Goal: Information Seeking & Learning: Check status

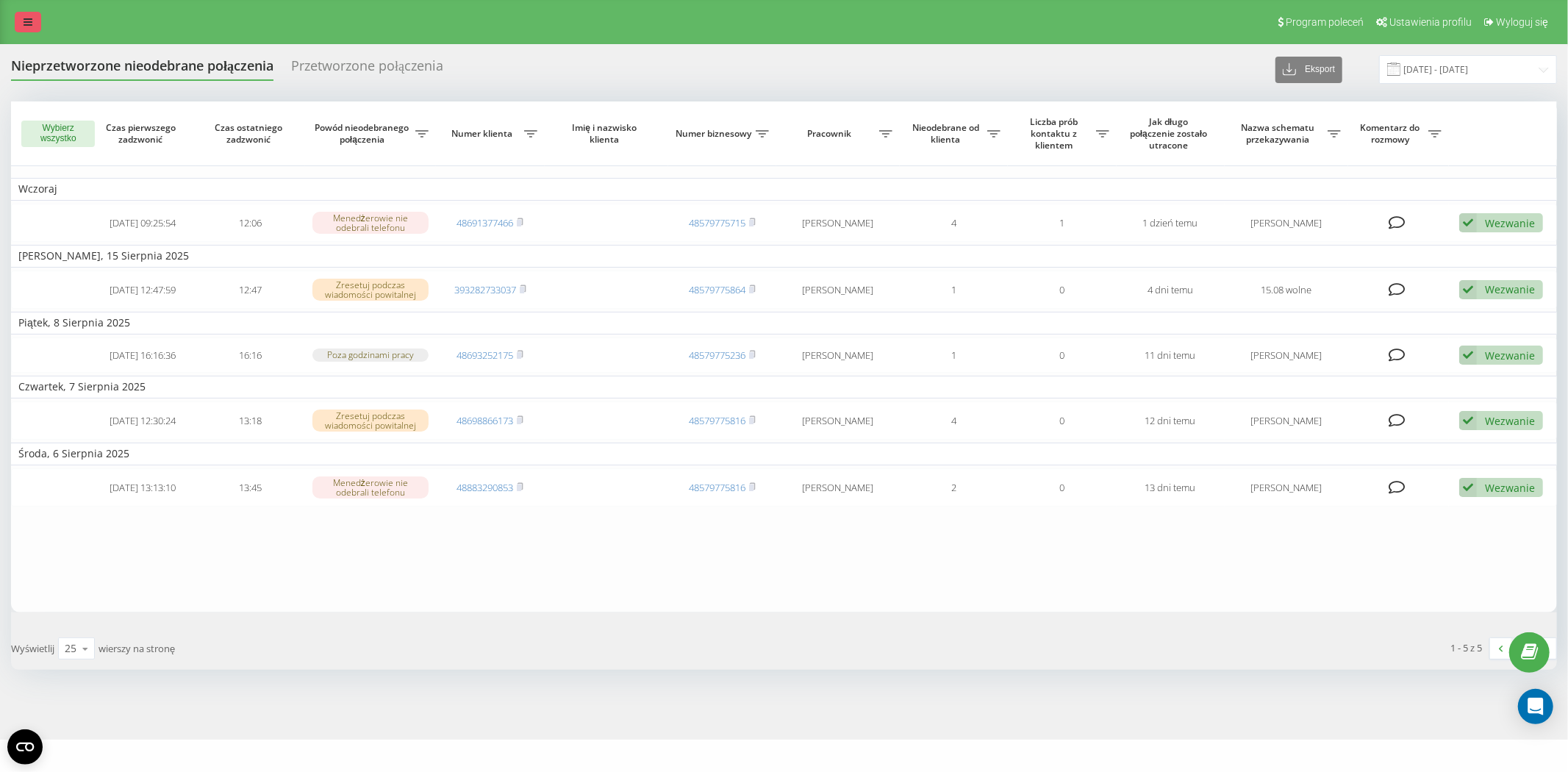
click at [38, 17] on link at bounding box center [27, 22] width 26 height 21
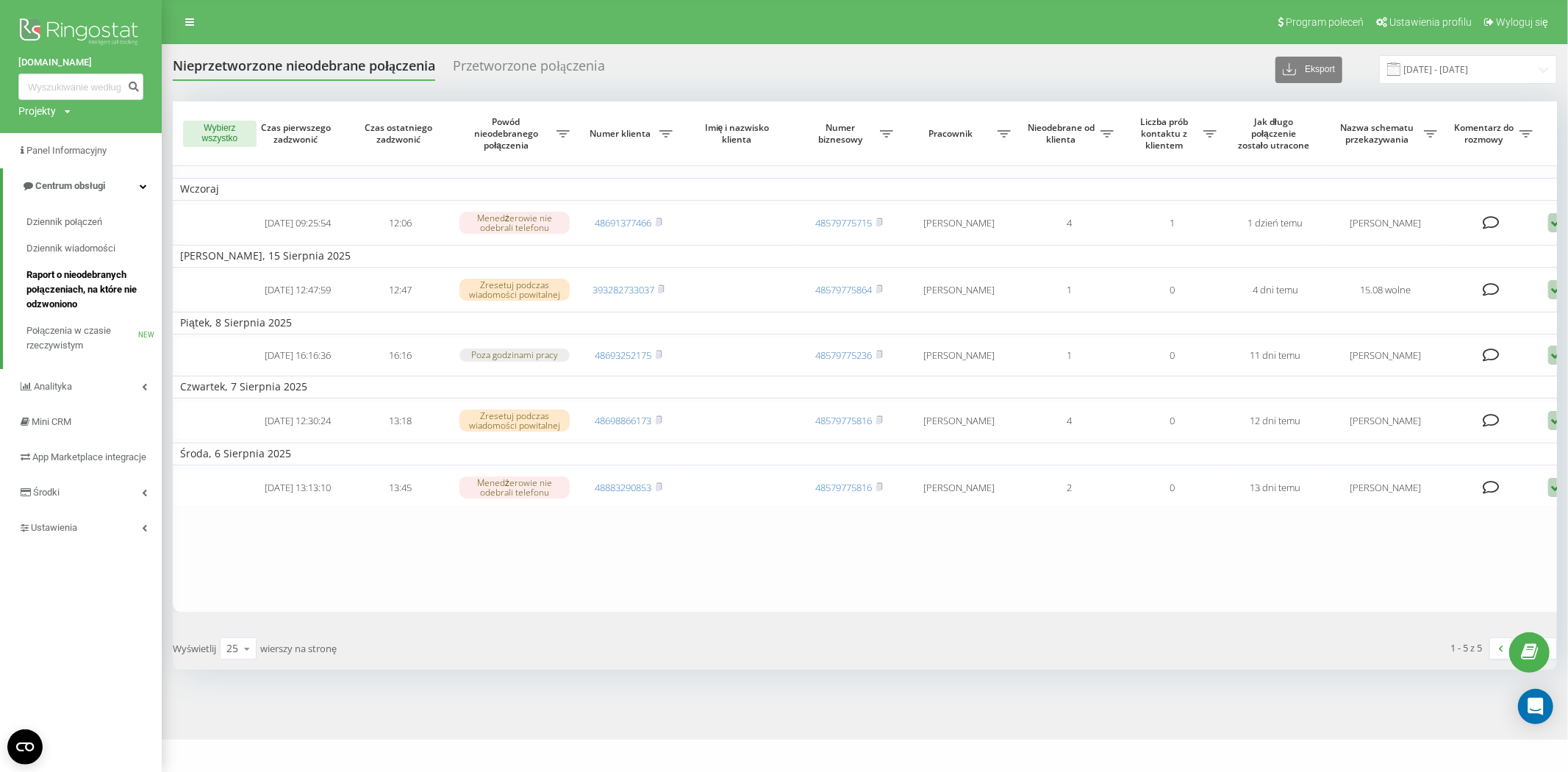
click at [85, 280] on span "Raport o nieodebranych połączeniach, na które nie odzwoniono" at bounding box center [90, 289] width 128 height 44
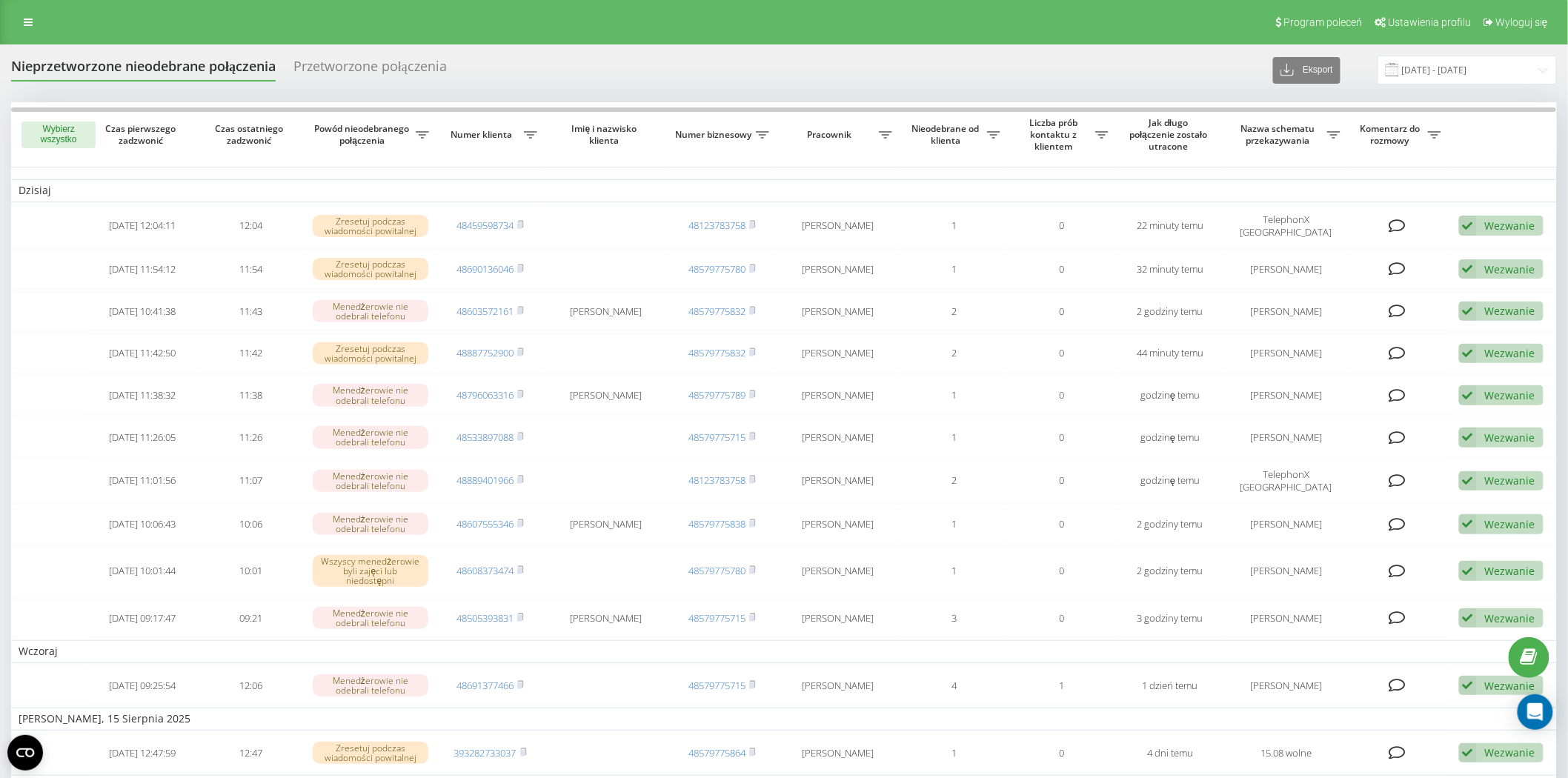
click at [610, 137] on span "Imię i nazwisko klienta" at bounding box center [605, 134] width 98 height 23
click at [34, 17] on link at bounding box center [28, 22] width 27 height 21
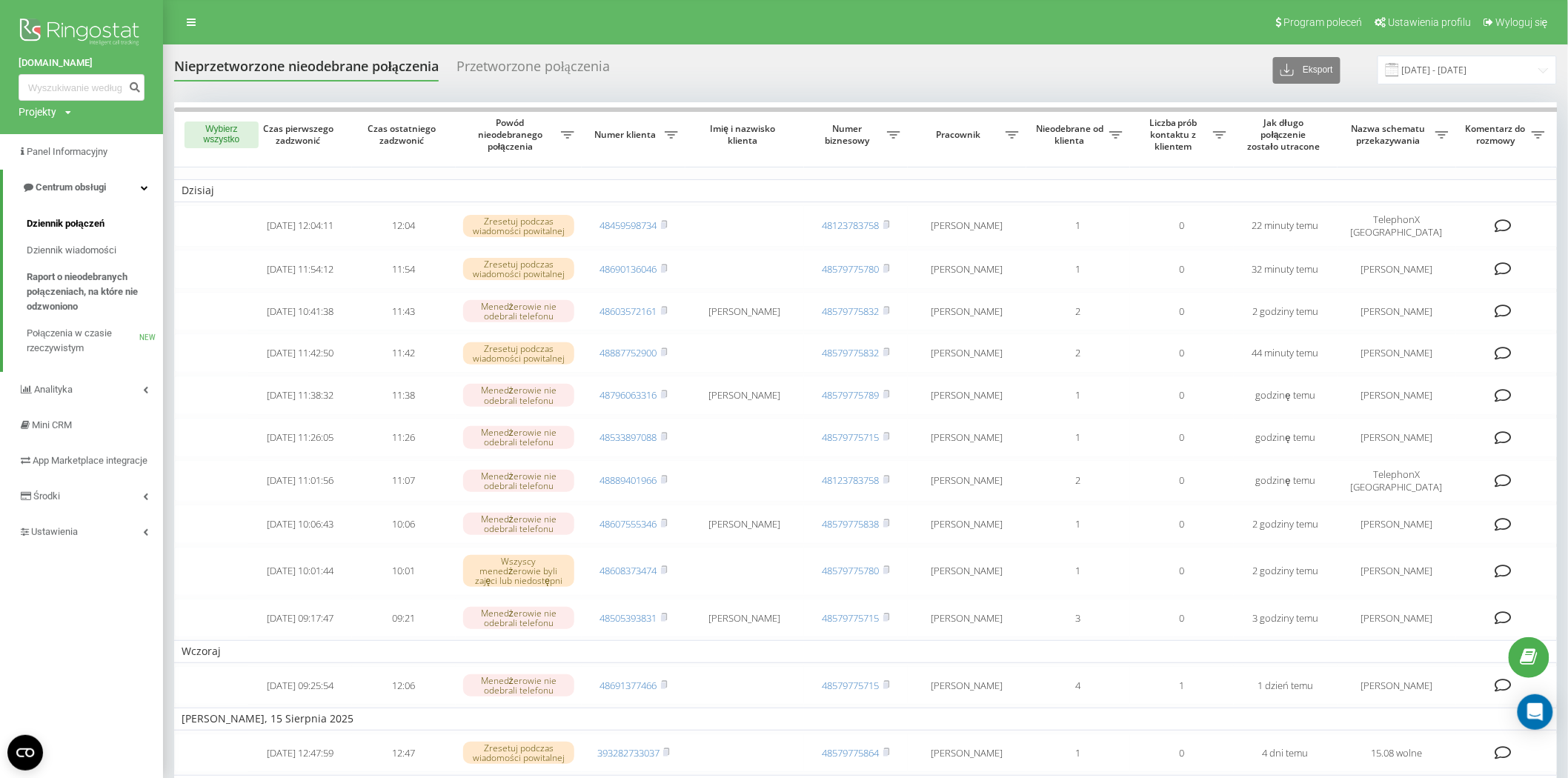
click at [89, 224] on span "Dziennik połączeń" at bounding box center [65, 223] width 78 height 15
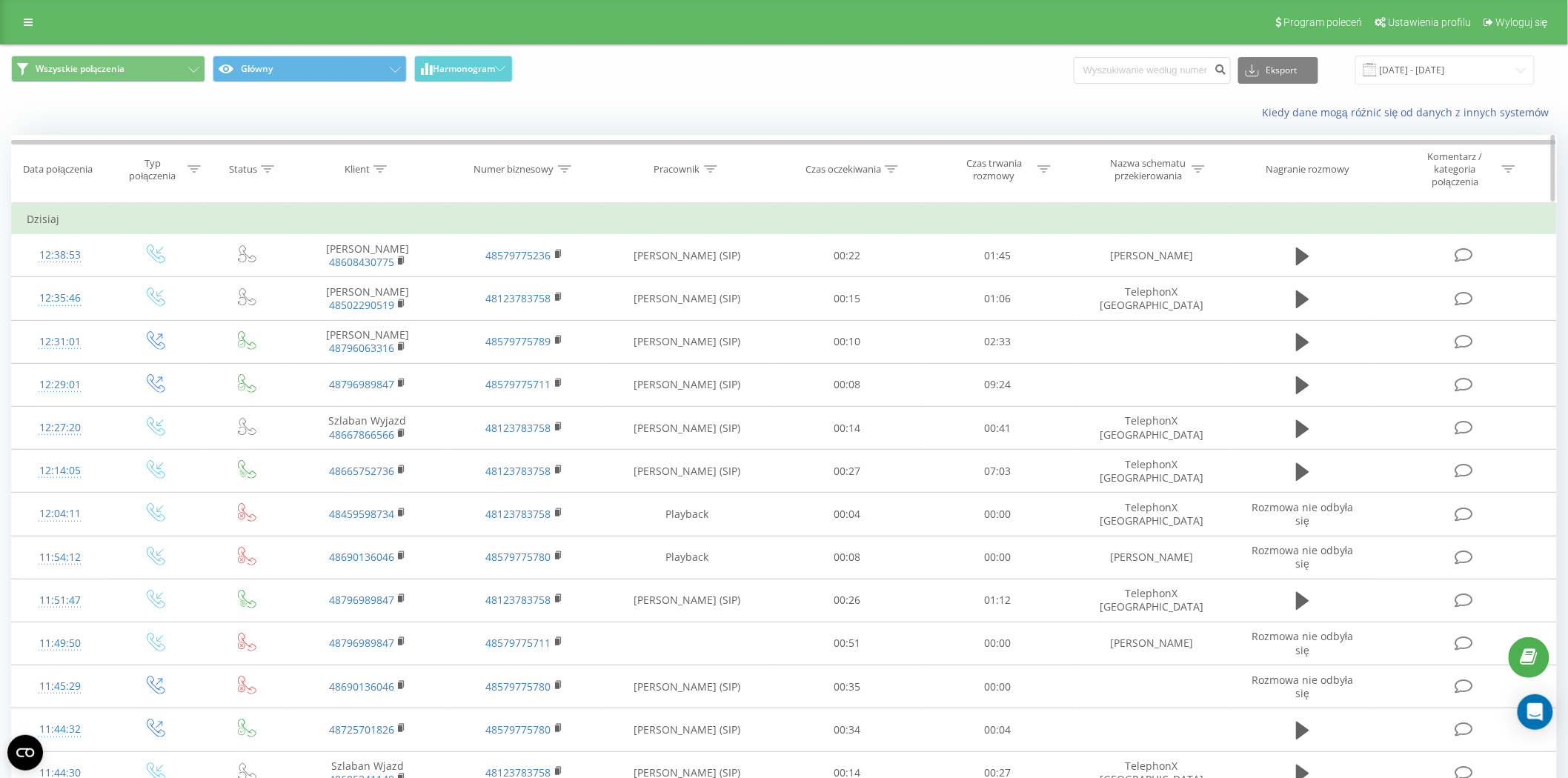
click at [706, 168] on icon at bounding box center [711, 169] width 14 height 8
click at [697, 274] on input "text" at bounding box center [688, 281] width 130 height 26
type input "szaruga"
click button "OK" at bounding box center [719, 311] width 63 height 19
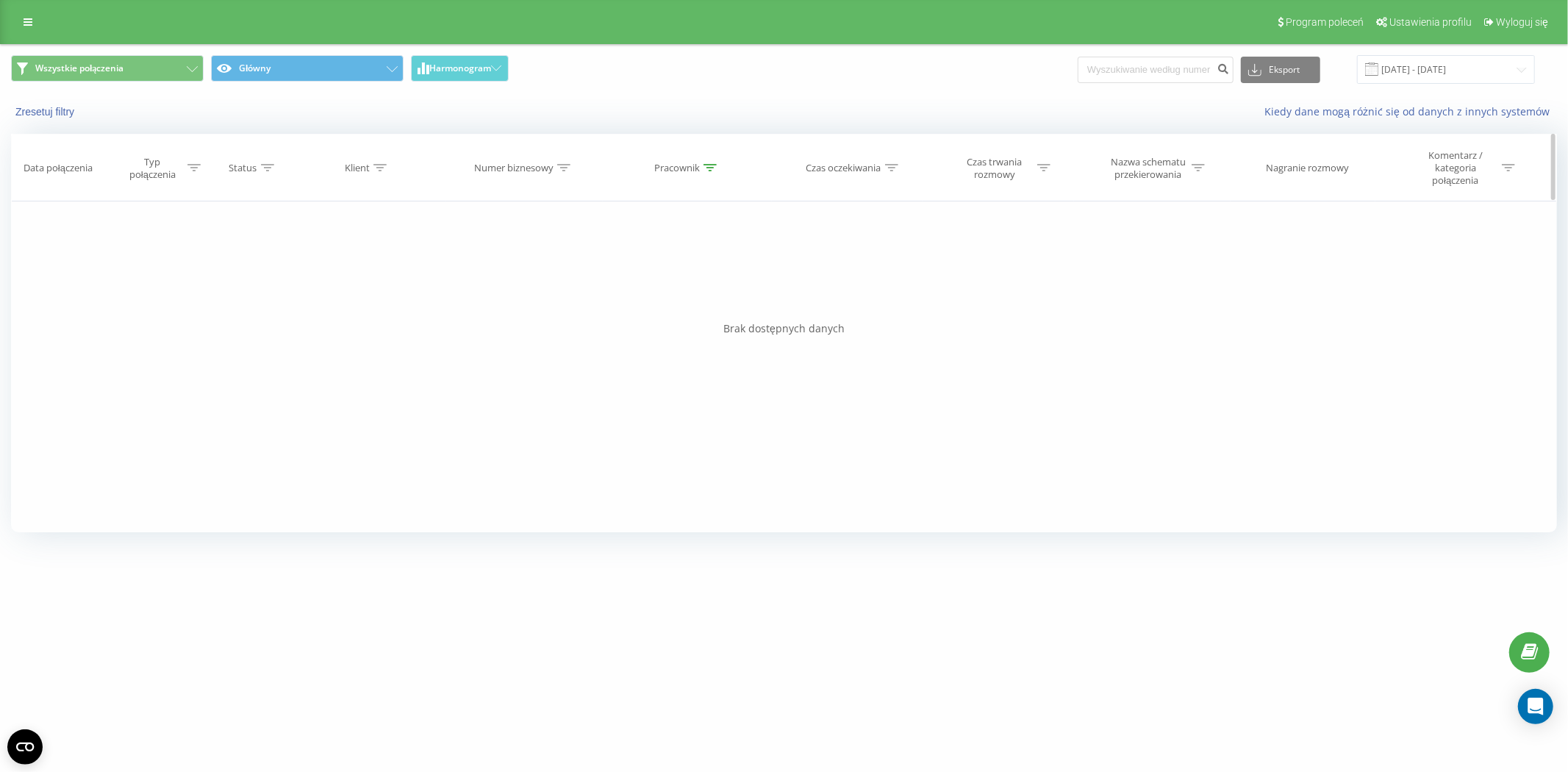
click at [703, 167] on icon at bounding box center [710, 168] width 14 height 8
drag, startPoint x: 685, startPoint y: 280, endPoint x: 564, endPoint y: 267, distance: 121.7
click at [564, 267] on div "Filtruj według warunków Jest równe Wprowadź wartość Anuluj OK Filtruj według wa…" at bounding box center [784, 367] width 1546 height 331
click at [530, 162] on div "Numer biznesowy" at bounding box center [513, 168] width 79 height 13
click at [512, 279] on input "text" at bounding box center [525, 279] width 129 height 25
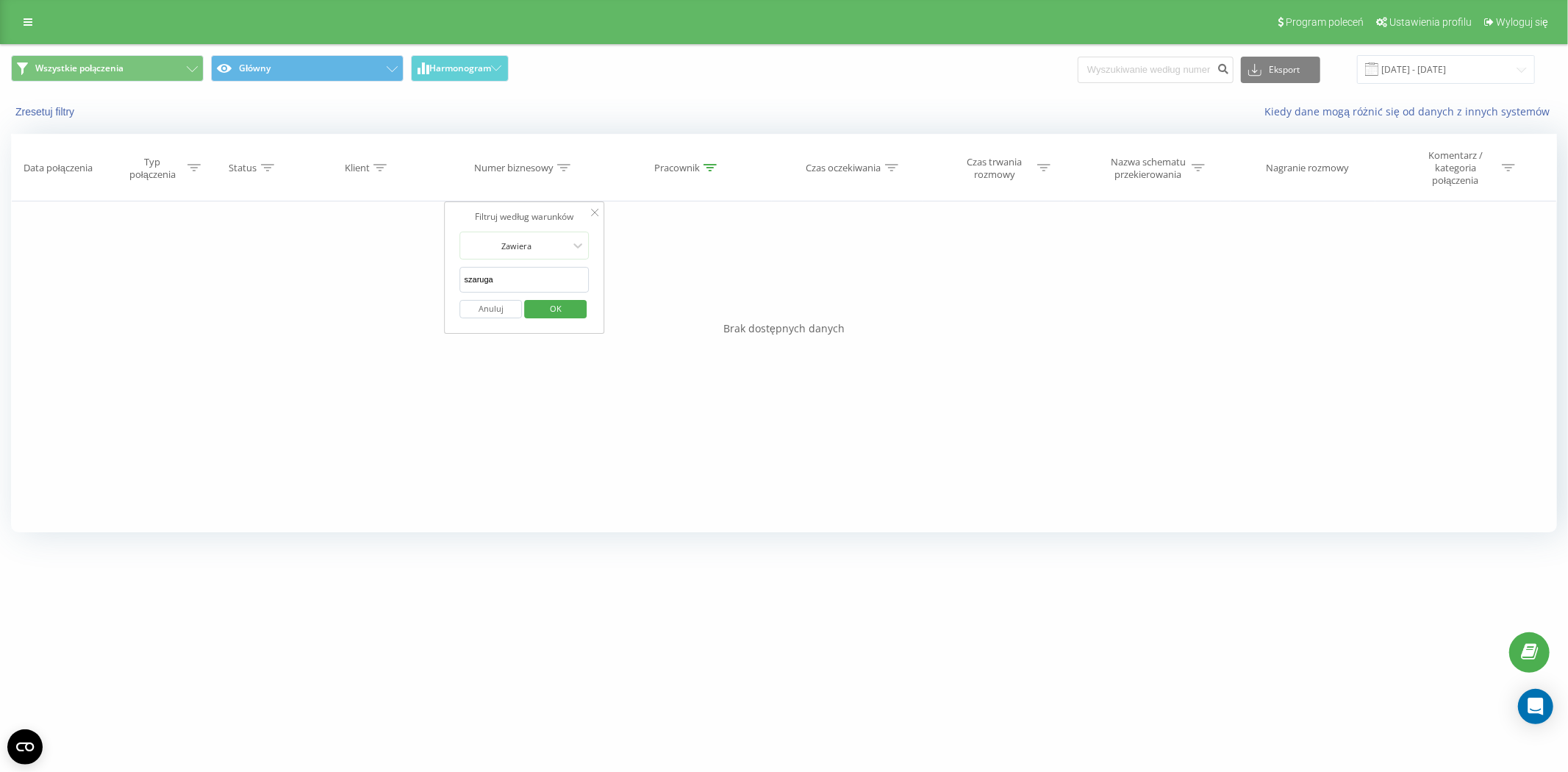
click button "OK" at bounding box center [555, 309] width 63 height 19
click at [561, 172] on div at bounding box center [564, 168] width 14 height 13
drag, startPoint x: 537, startPoint y: 274, endPoint x: 467, endPoint y: 290, distance: 71.8
click at [467, 290] on input "szaruga" at bounding box center [525, 279] width 129 height 25
type input "s"
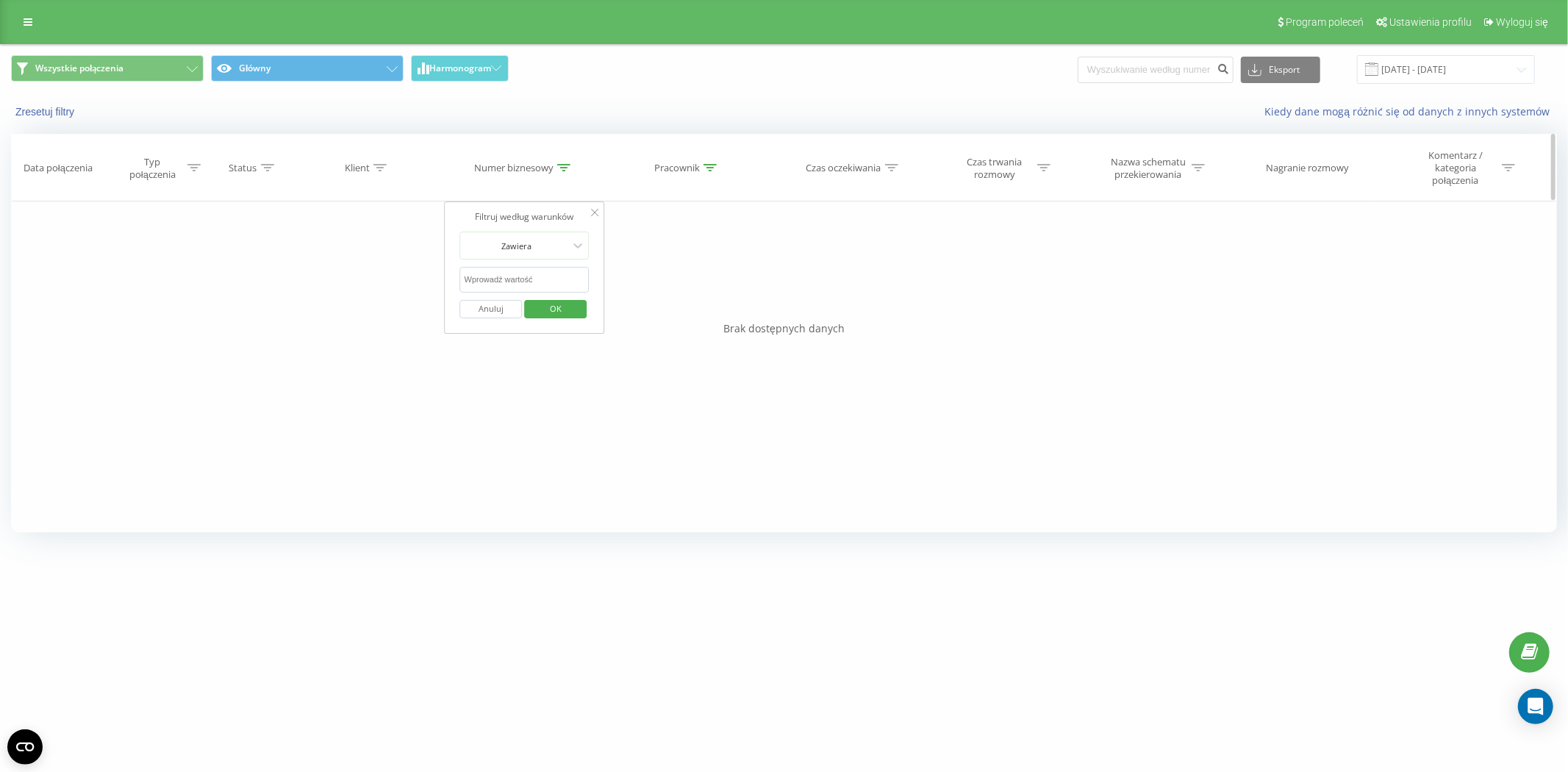
click at [372, 158] on th "Klient" at bounding box center [367, 168] width 157 height 67
click at [372, 167] on div "Klient" at bounding box center [365, 168] width 42 height 13
click at [346, 284] on input "text" at bounding box center [367, 279] width 129 height 25
type input "szaruga"
click button "OK" at bounding box center [399, 309] width 63 height 19
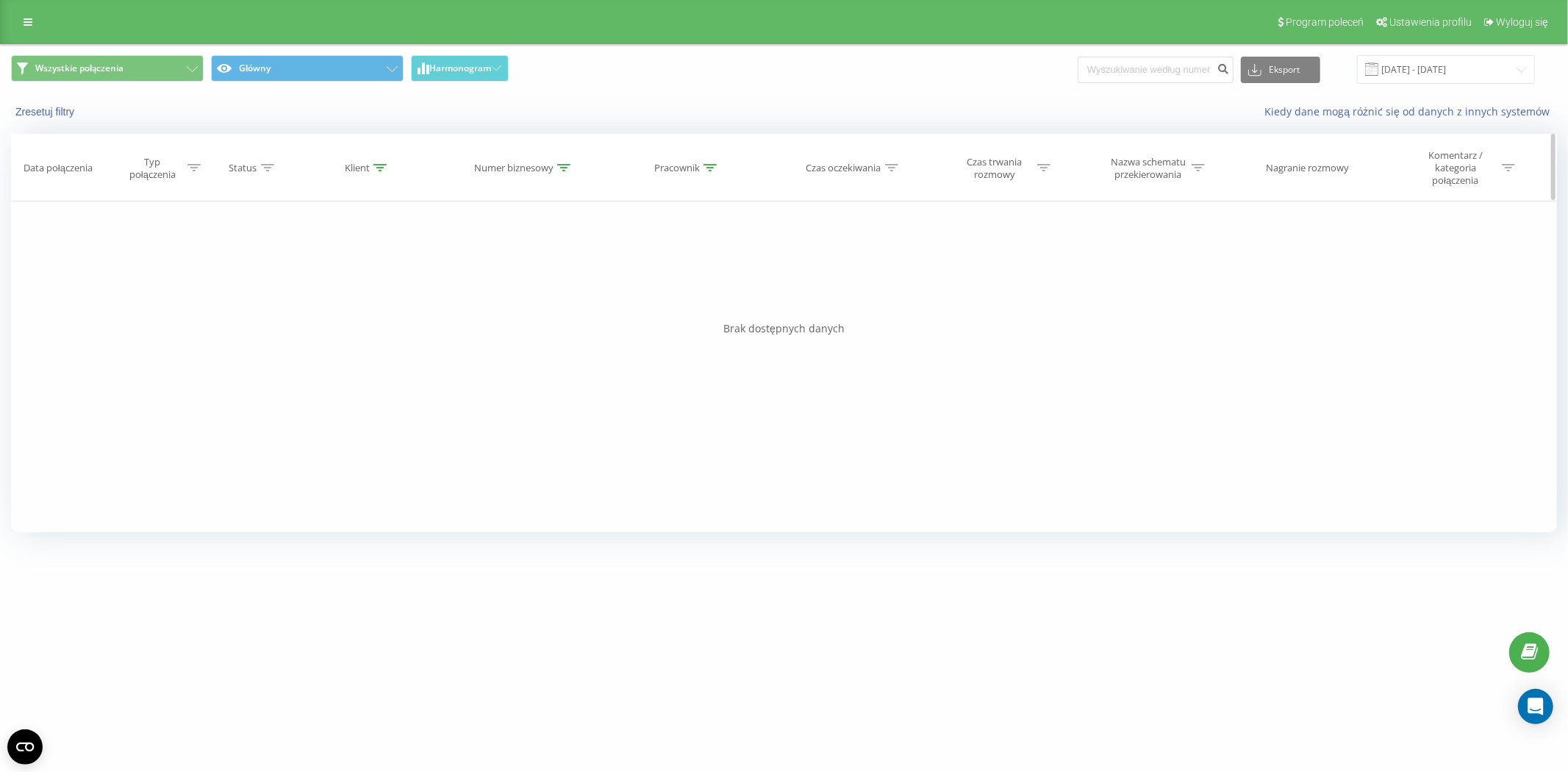
click at [358, 169] on div "Klient" at bounding box center [357, 168] width 25 height 13
drag, startPoint x: 361, startPoint y: 276, endPoint x: 262, endPoint y: 262, distance: 100.0
click at [264, 262] on div "Filtruj według warunków Jest równe Wprowadź wartość Anuluj OK Filtruj według wa…" at bounding box center [784, 367] width 1546 height 331
click at [1121, 64] on input at bounding box center [1155, 70] width 156 height 26
click at [1201, 378] on div "Filtruj według warunków Jest równe Wprowadź wartość Anuluj OK Filtruj według wa…" at bounding box center [784, 367] width 1546 height 331
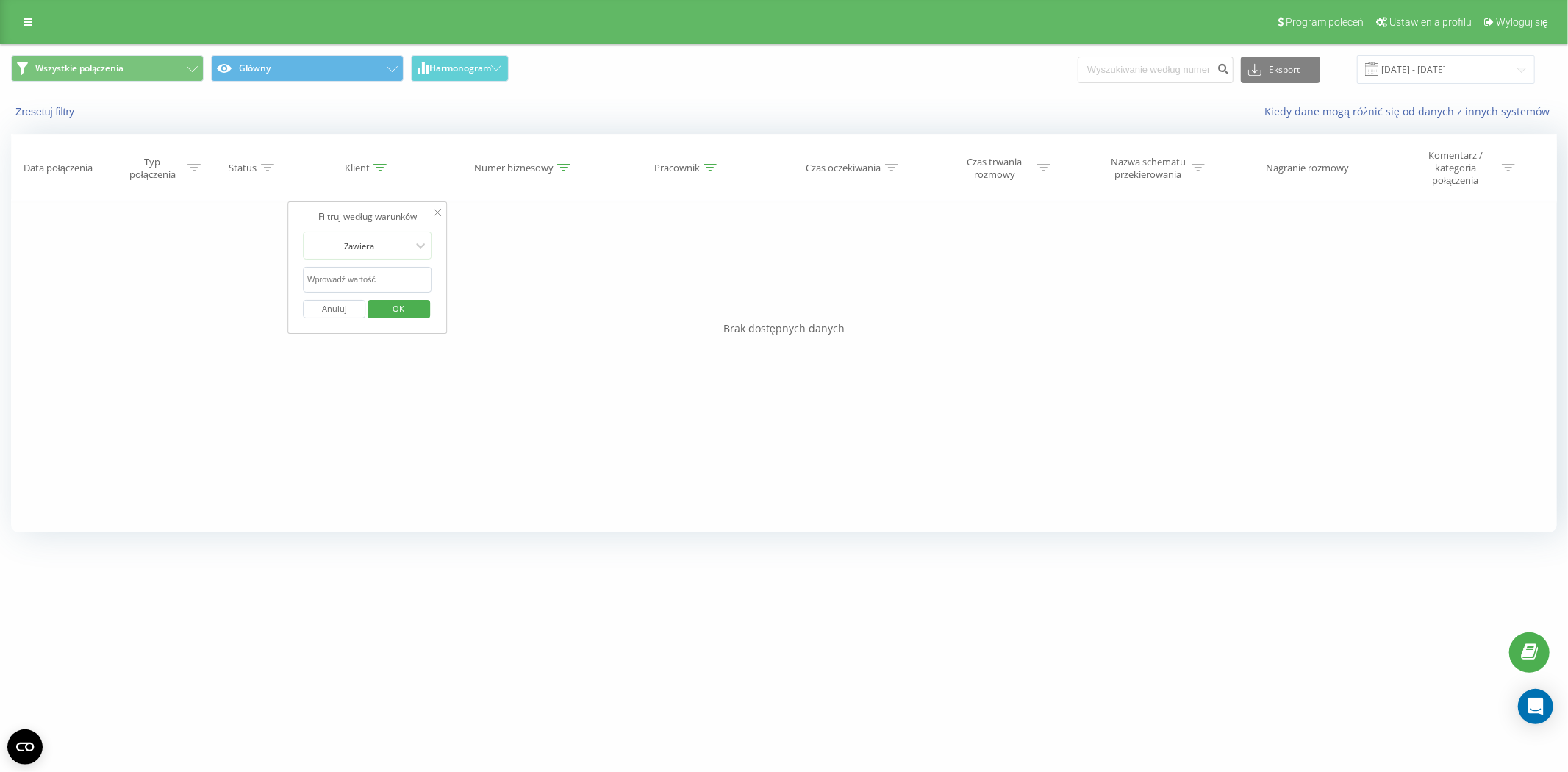
click at [442, 214] on div "Filtruj według warunków Zawiera Anuluj OK" at bounding box center [367, 267] width 161 height 132
click at [70, 64] on span "Wszystkie połączenia" at bounding box center [79, 69] width 88 height 12
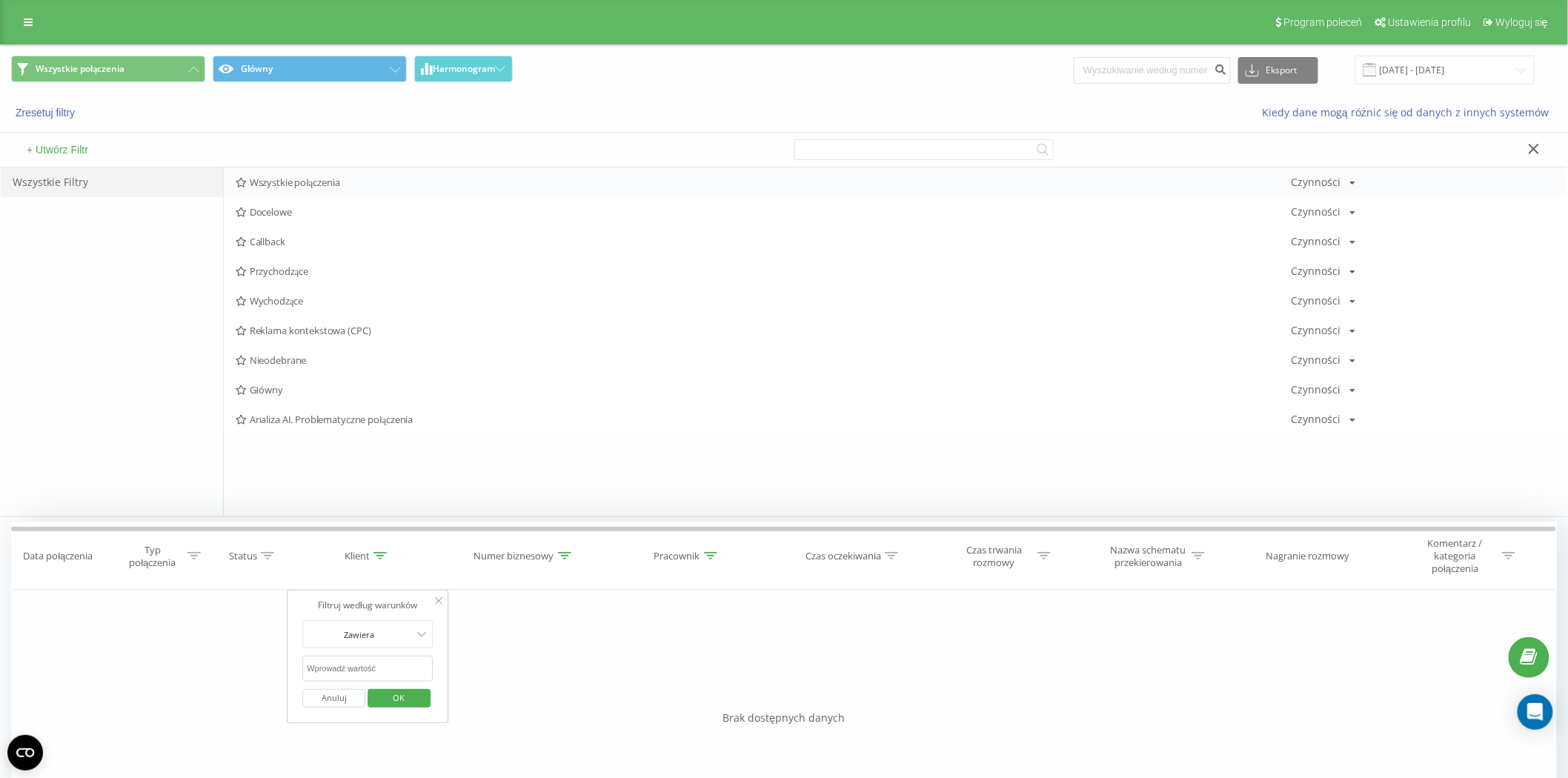
click at [271, 186] on span "Wszystkie połączenia" at bounding box center [764, 182] width 1057 height 11
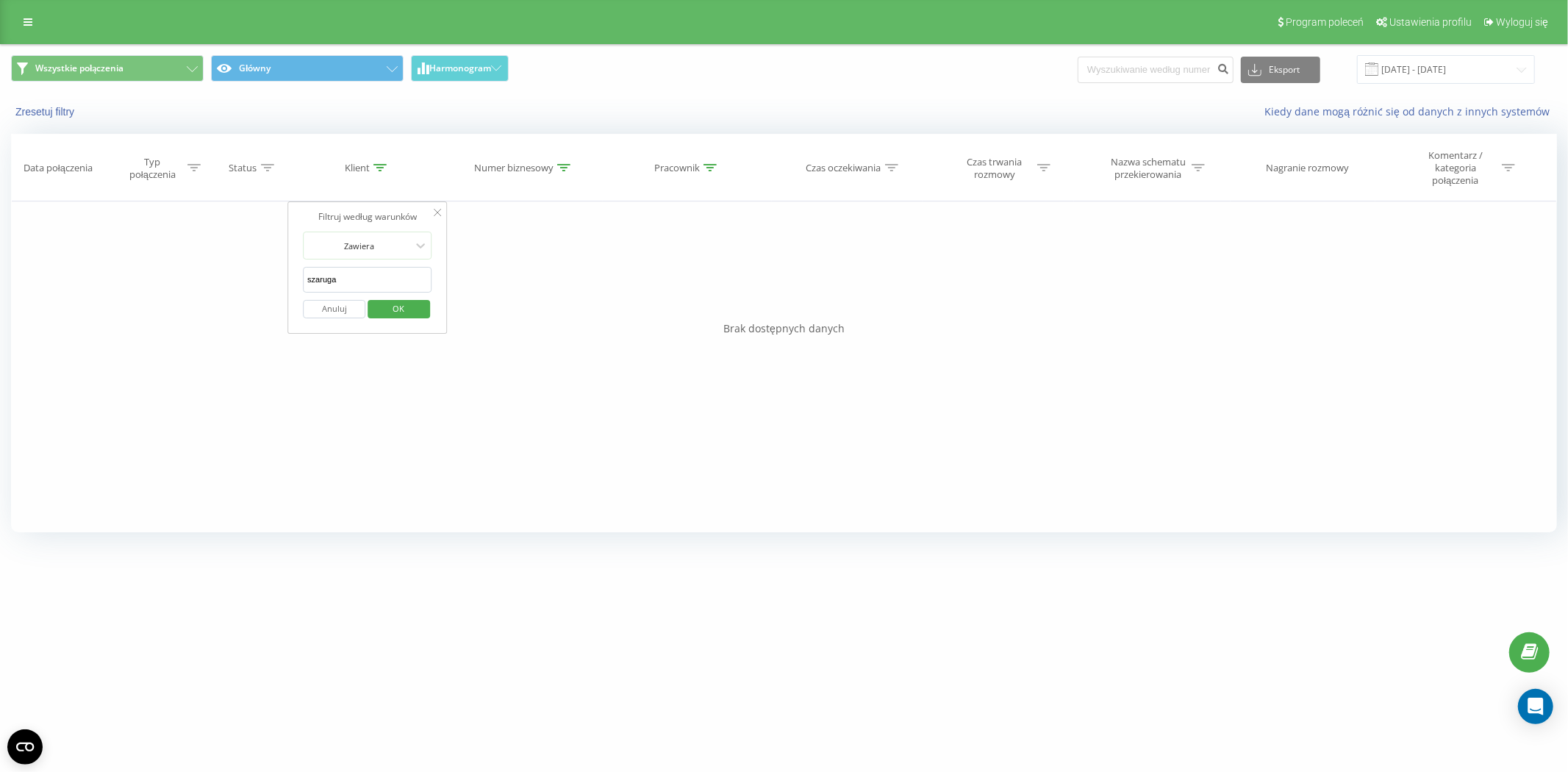
drag, startPoint x: 364, startPoint y: 283, endPoint x: 252, endPoint y: 279, distance: 112.1
click at [255, 279] on div "Filtruj według warunków Jest równe Wprowadź wartość Anuluj OK Filtruj według wa…" at bounding box center [784, 367] width 1546 height 331
click button "OK" at bounding box center [399, 309] width 63 height 19
click at [376, 169] on icon at bounding box center [380, 168] width 14 height 8
drag, startPoint x: 368, startPoint y: 279, endPoint x: 218, endPoint y: 268, distance: 150.4
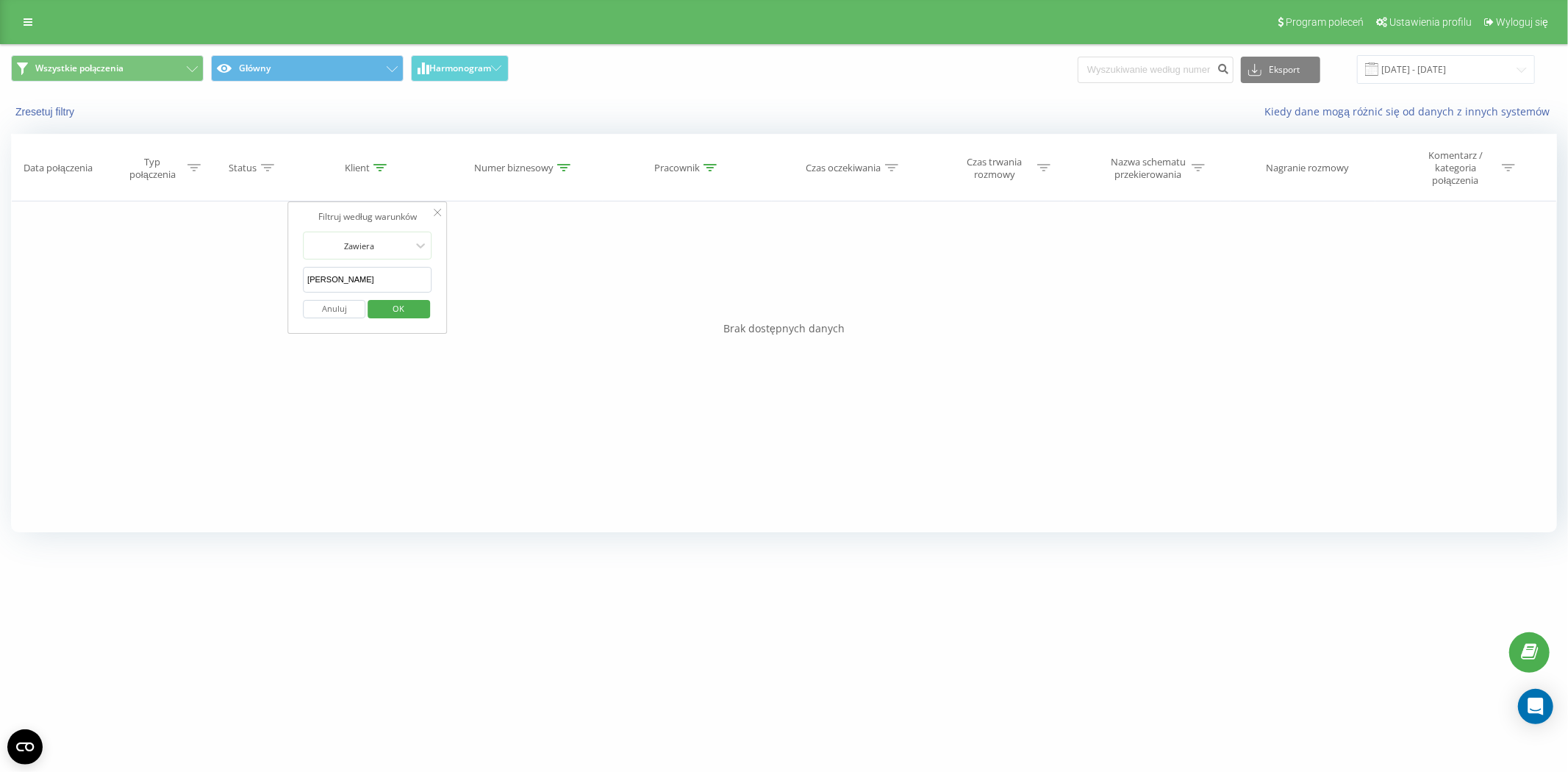
click at [219, 268] on div "Filtruj według warunków Jest równe Wprowadź wartość Anuluj OK Filtruj według wa…" at bounding box center [784, 367] width 1546 height 331
paste input "600586322"
type input "600586322"
click at [400, 309] on span "OK" at bounding box center [399, 308] width 41 height 23
click at [1372, 77] on input "[DATE] - [DATE]" at bounding box center [1447, 69] width 178 height 28
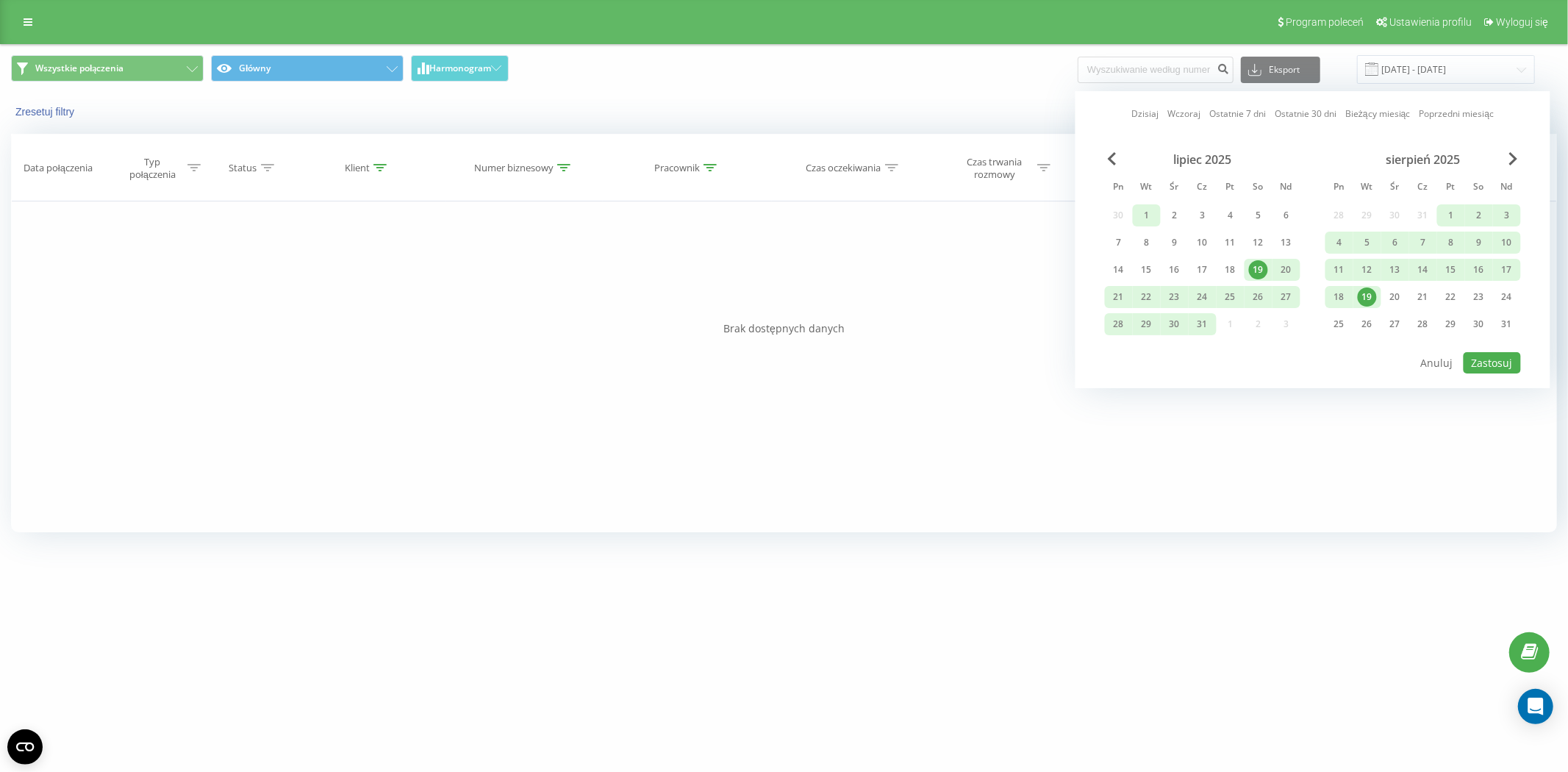
drag, startPoint x: 1255, startPoint y: 265, endPoint x: 1148, endPoint y: 215, distance: 118.1
click at [1145, 215] on div "30 1 2 3 4 5 6 7 8 9 10 11 12 13 14 15 16 17 18 19 20 21 22 23 24 25 26 27 28 2…" at bounding box center [1203, 270] width 196 height 131
click at [1148, 215] on div "1" at bounding box center [1147, 216] width 20 height 20
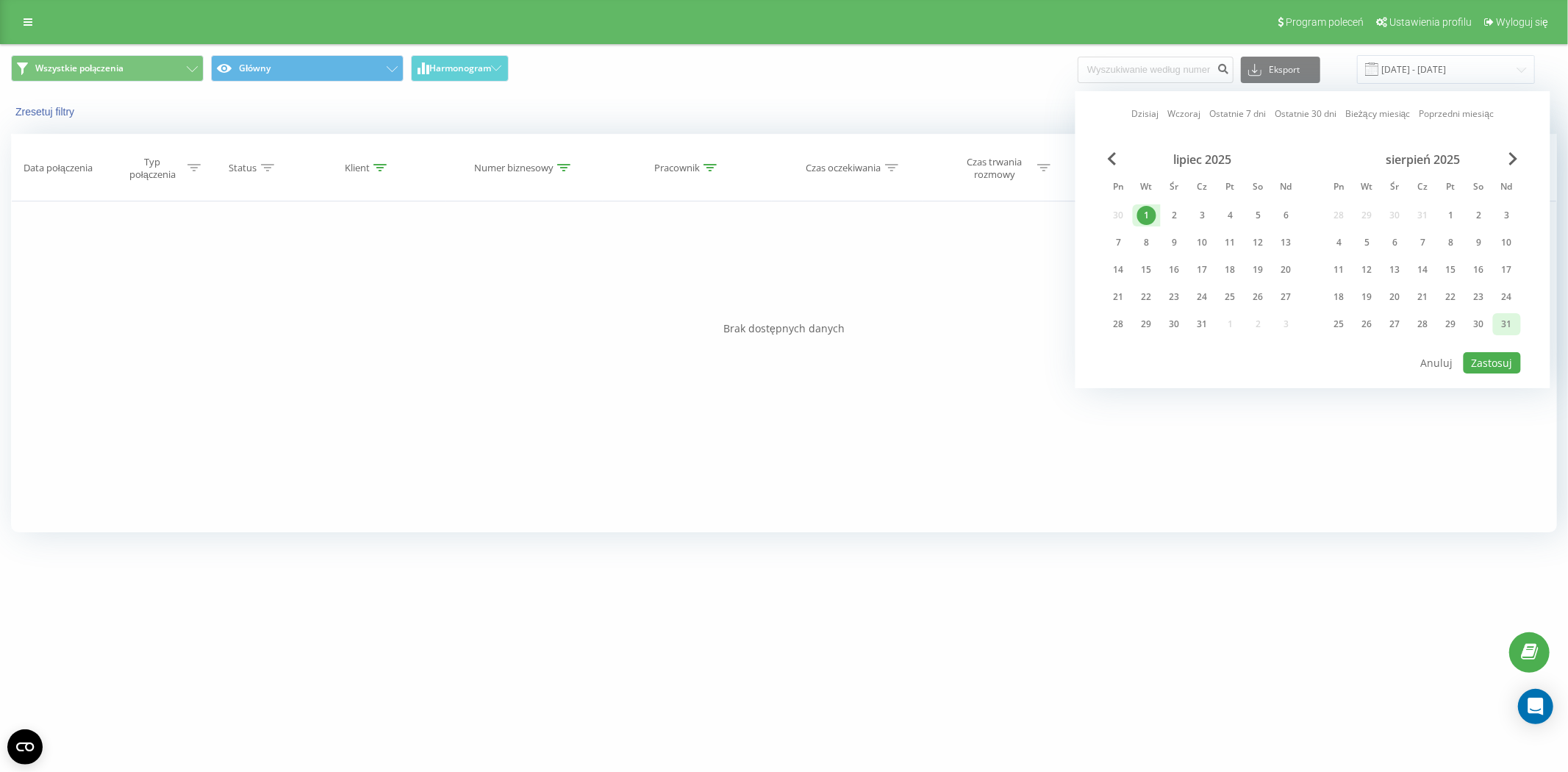
click at [1505, 326] on div "31" at bounding box center [1507, 324] width 20 height 20
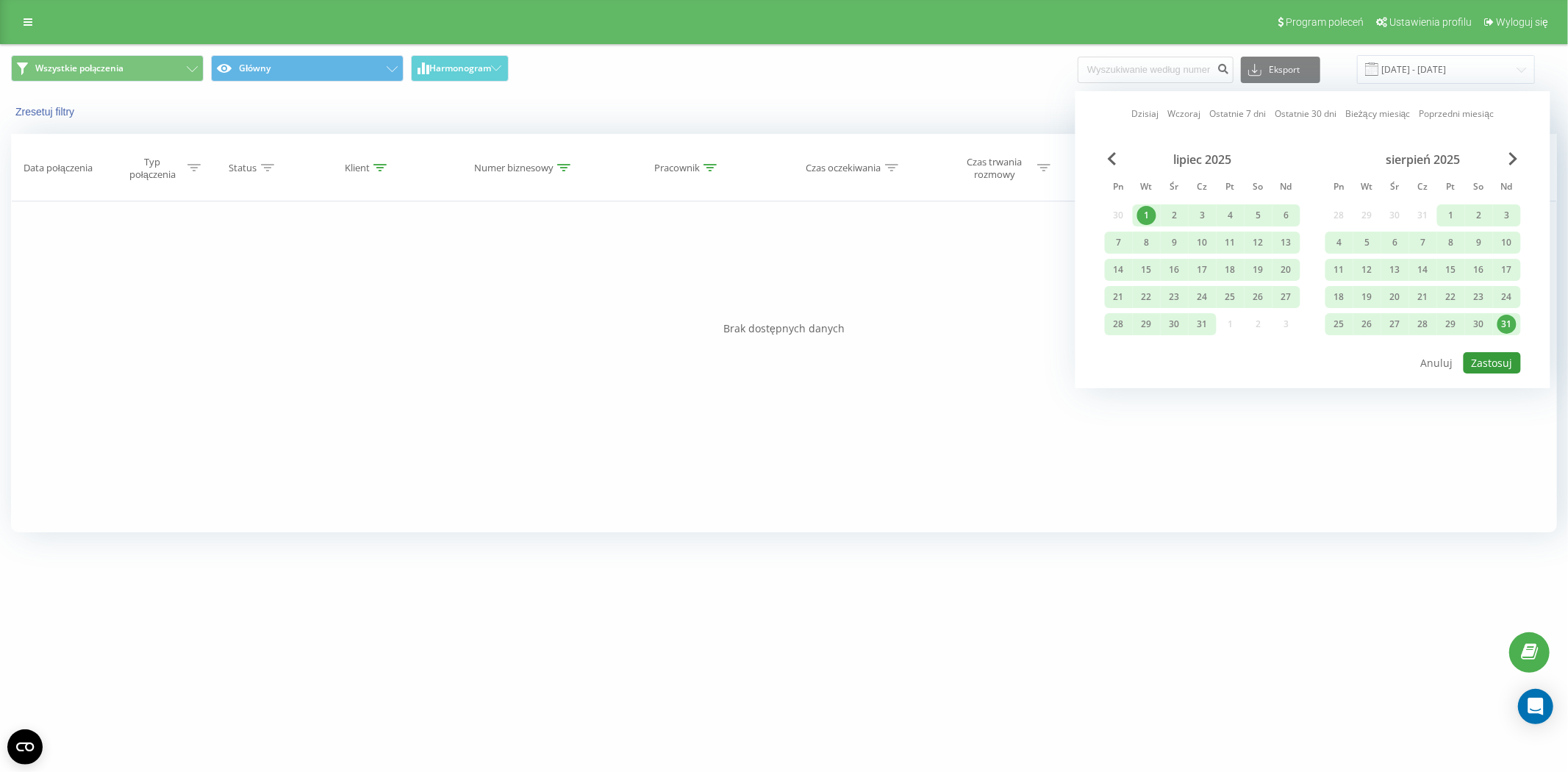
click at [1507, 364] on button "Zastosuj" at bounding box center [1492, 363] width 58 height 22
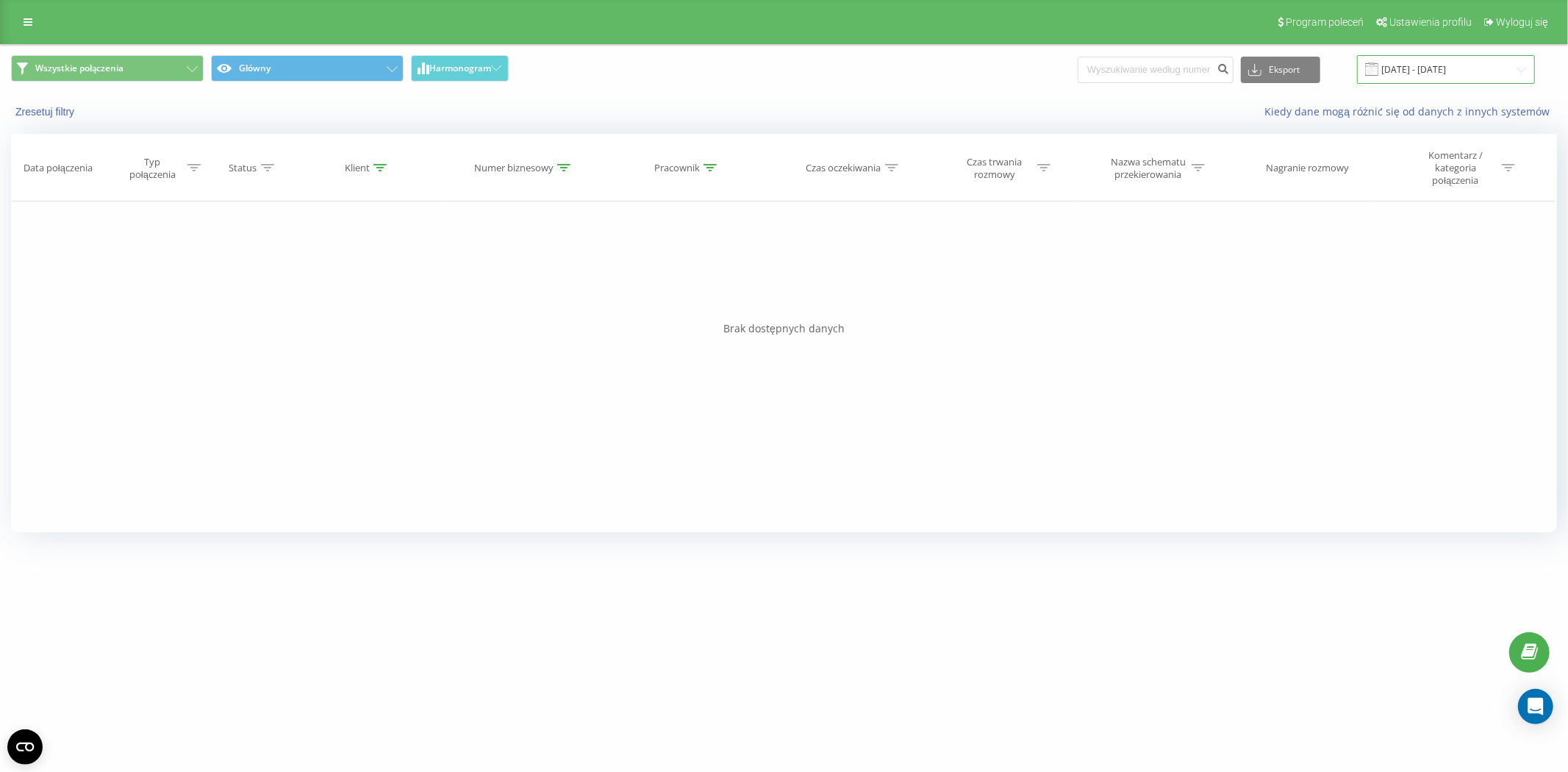
click at [1449, 72] on input "01.07.2025 - 31.08.2025" at bounding box center [1447, 69] width 178 height 28
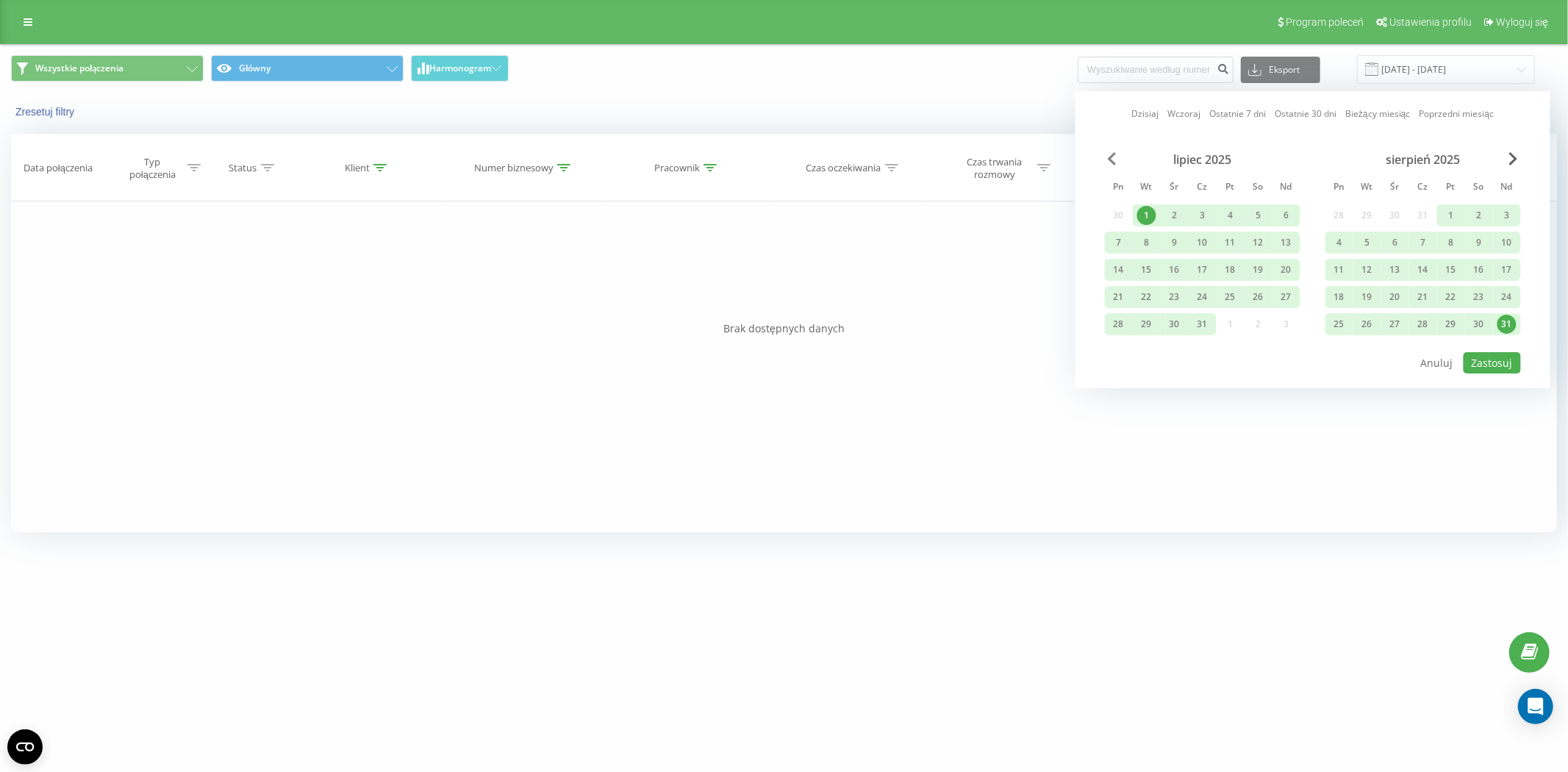
click at [1110, 153] on span "Previous Month" at bounding box center [1112, 159] width 9 height 14
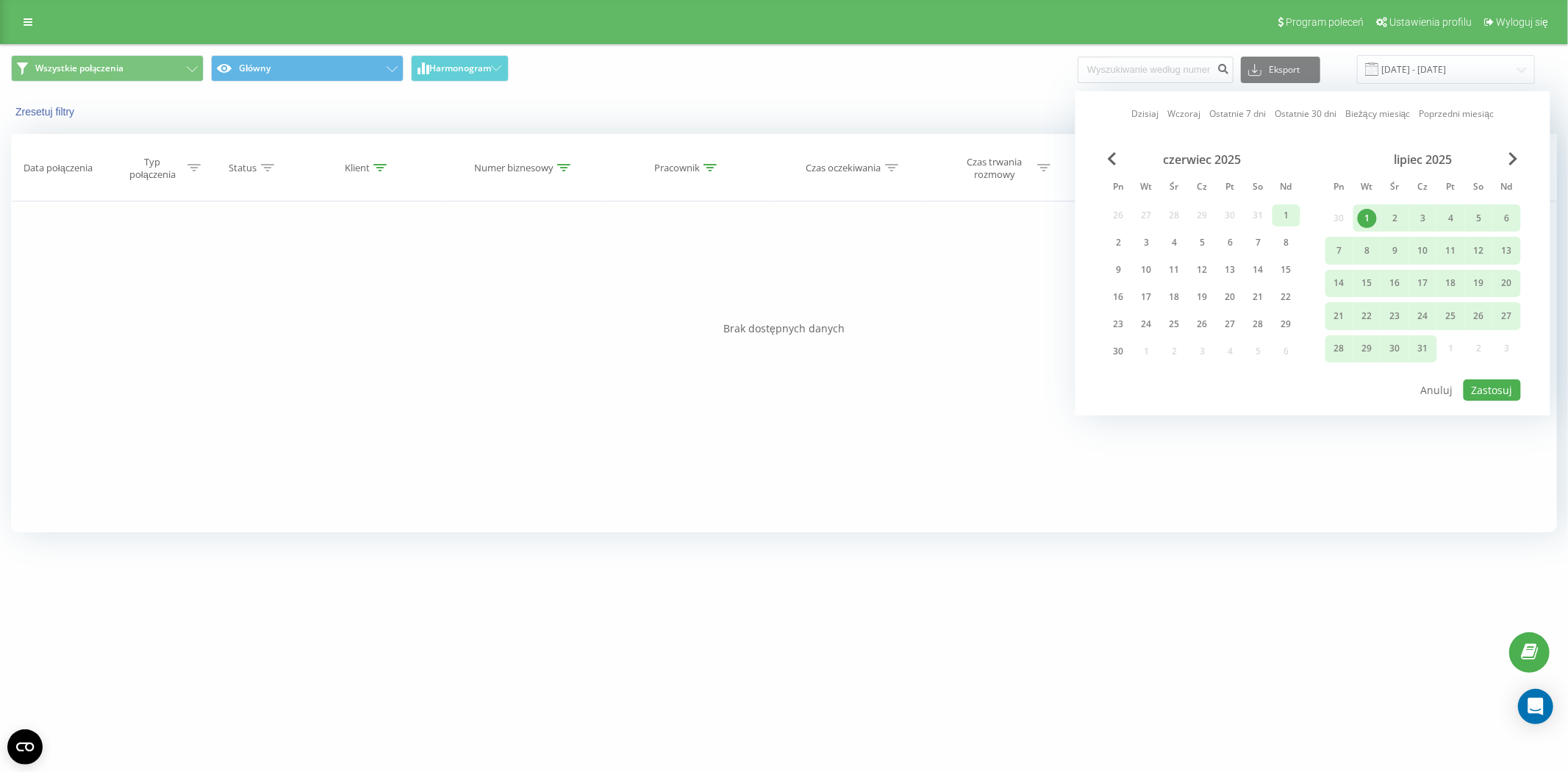
click at [1296, 209] on div "1" at bounding box center [1287, 216] width 20 height 20
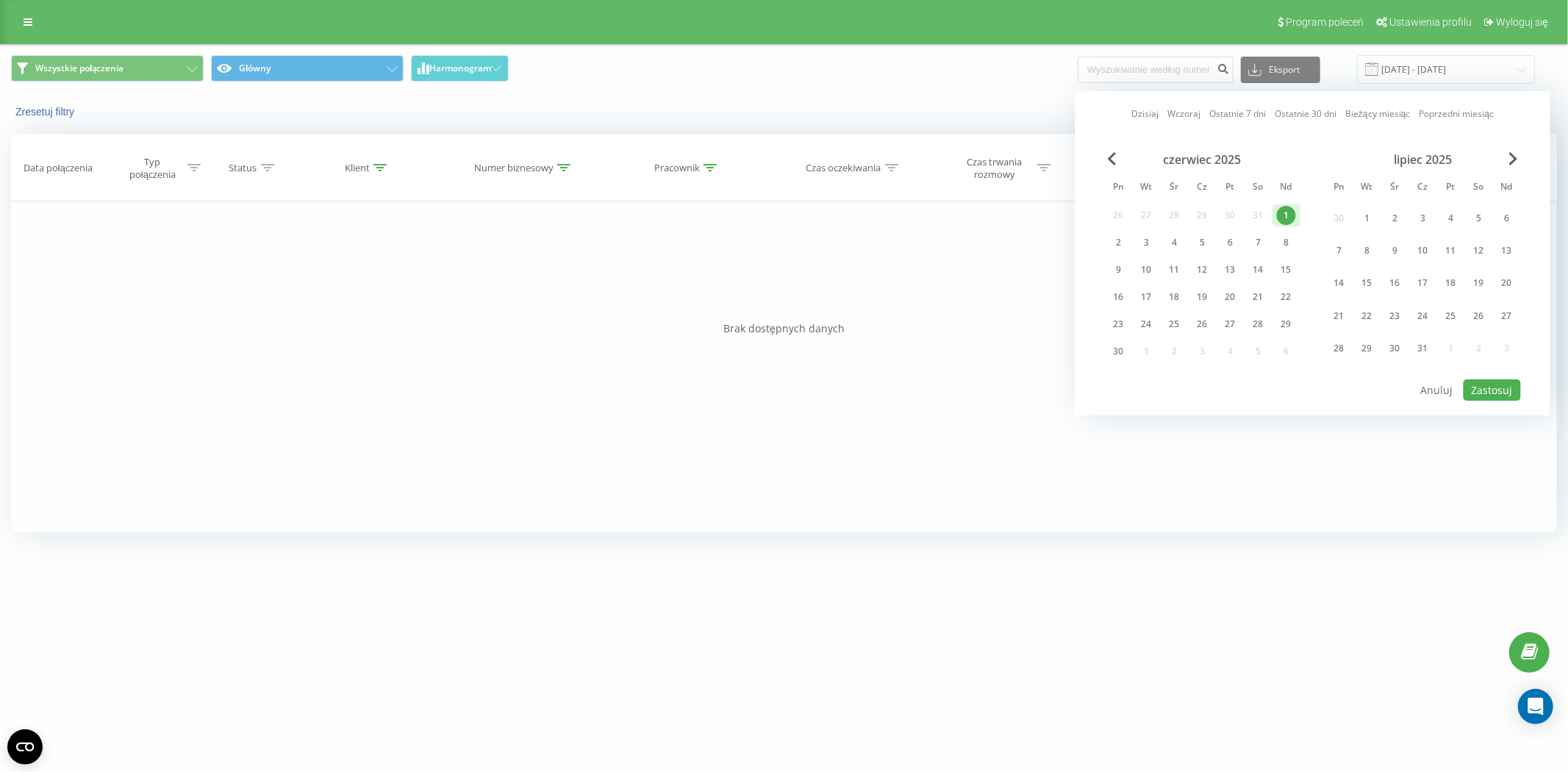
click at [1518, 161] on div "lipiec 2025" at bounding box center [1423, 159] width 196 height 15
click at [1504, 158] on div "lipiec 2025" at bounding box center [1423, 159] width 196 height 15
click at [1518, 155] on div "lipiec 2025" at bounding box center [1423, 159] width 196 height 15
click at [1512, 155] on span "Next Month" at bounding box center [1513, 159] width 9 height 14
click at [1499, 324] on div "31" at bounding box center [1507, 324] width 20 height 20
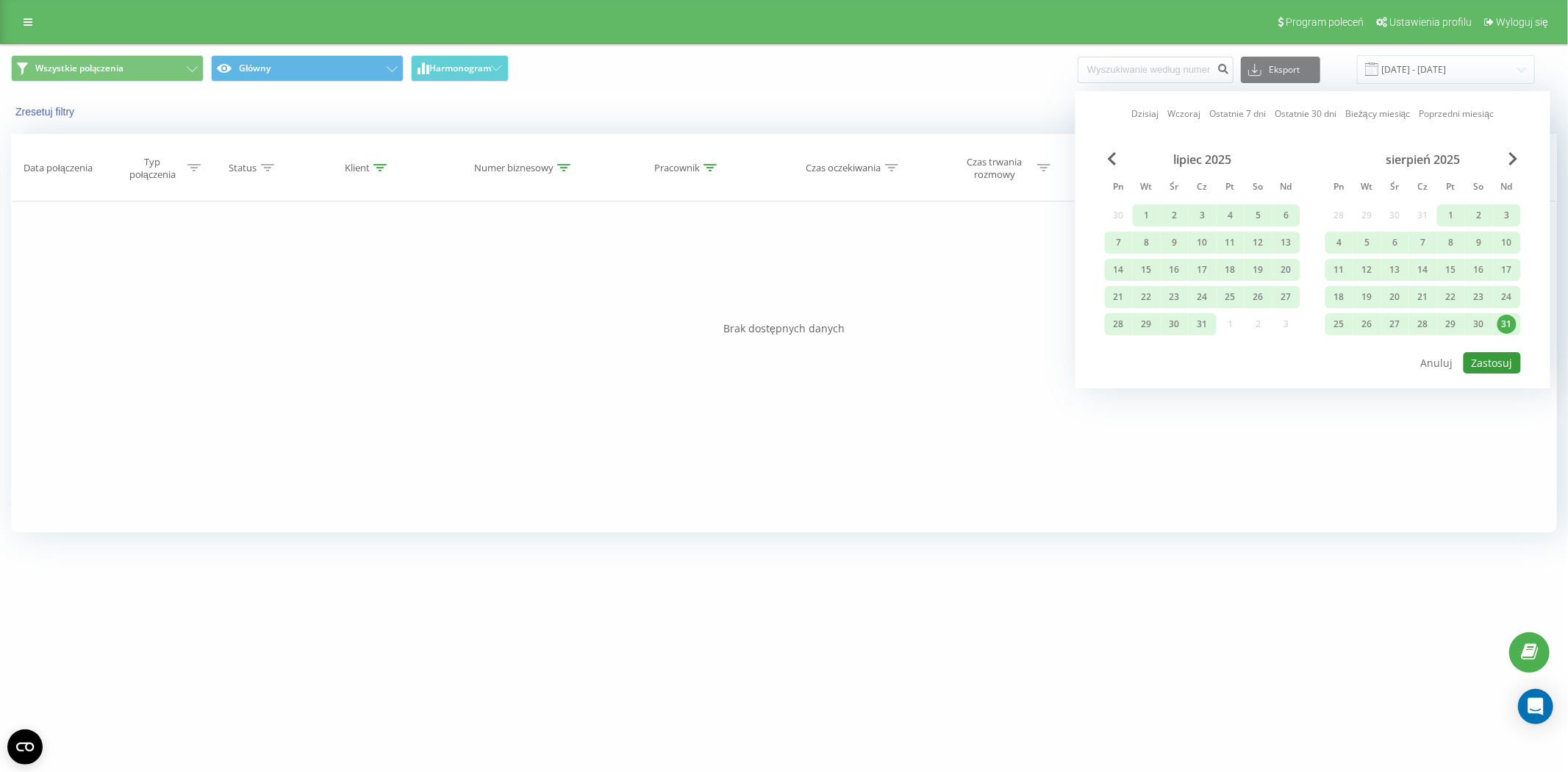
click at [1504, 357] on button "Zastosuj" at bounding box center [1492, 363] width 58 height 22
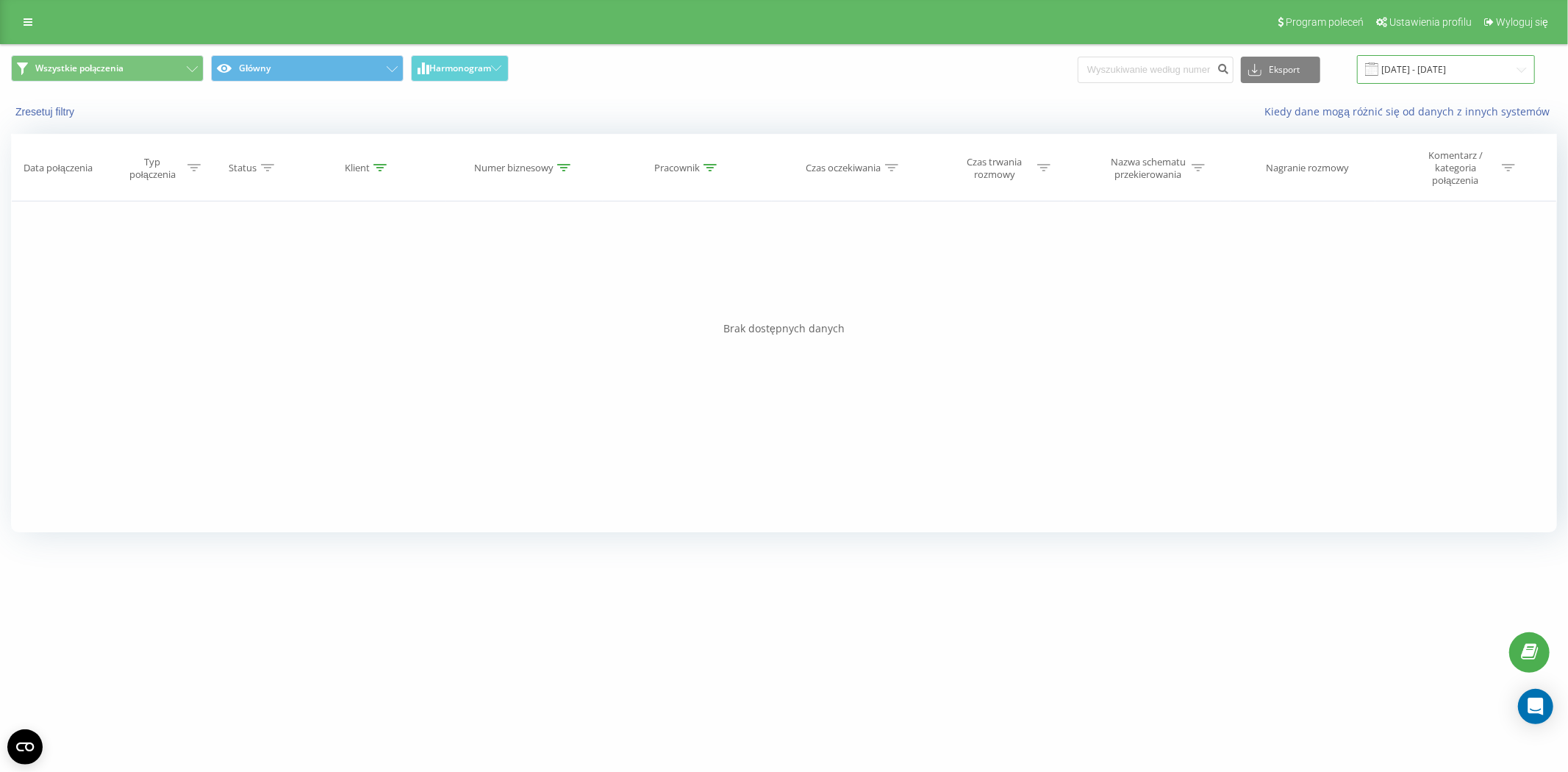
click at [1440, 68] on input "01.06.2025 - 31.08.2025" at bounding box center [1447, 69] width 178 height 28
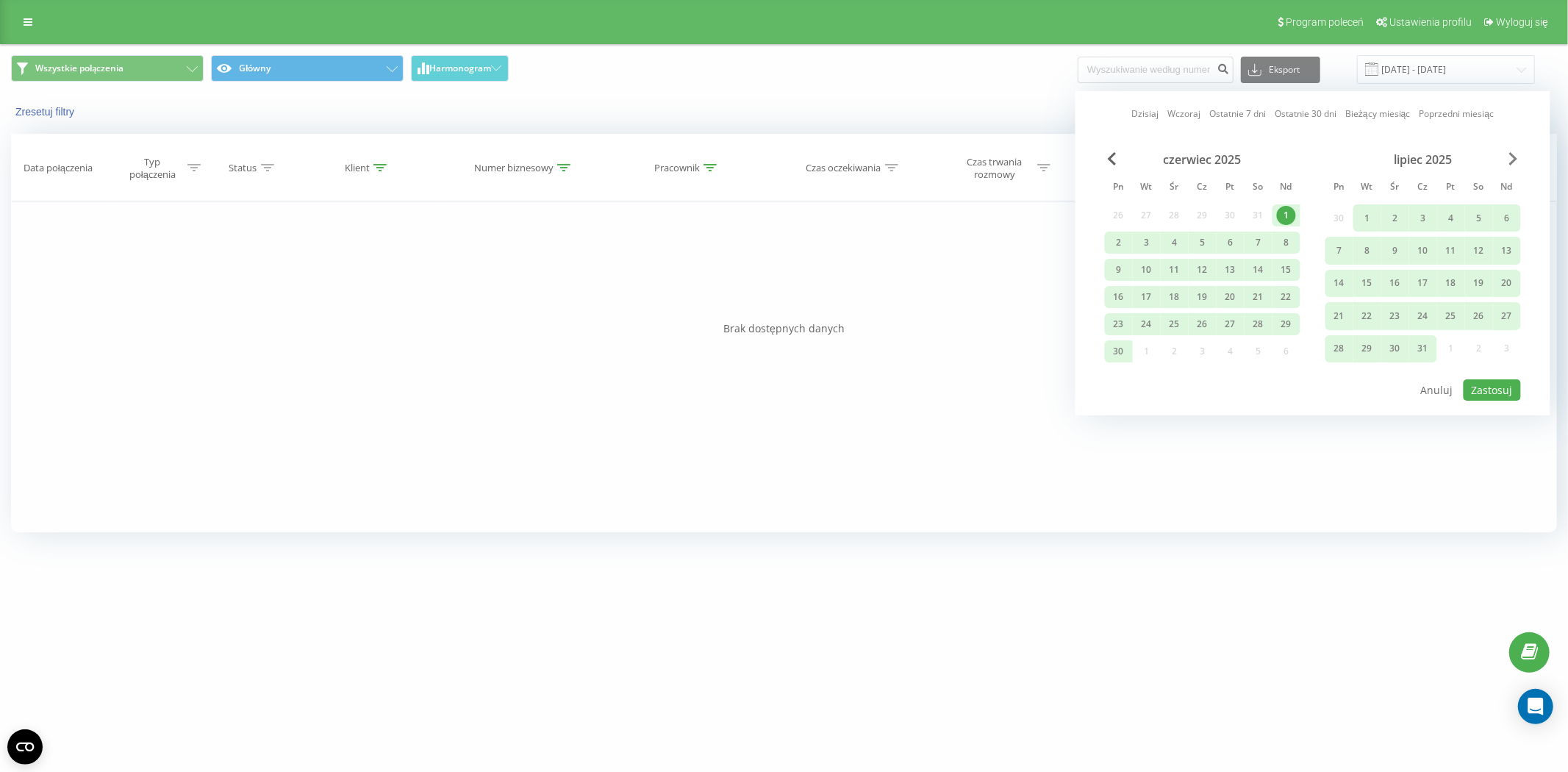
click at [1515, 155] on span "Next Month" at bounding box center [1513, 159] width 9 height 14
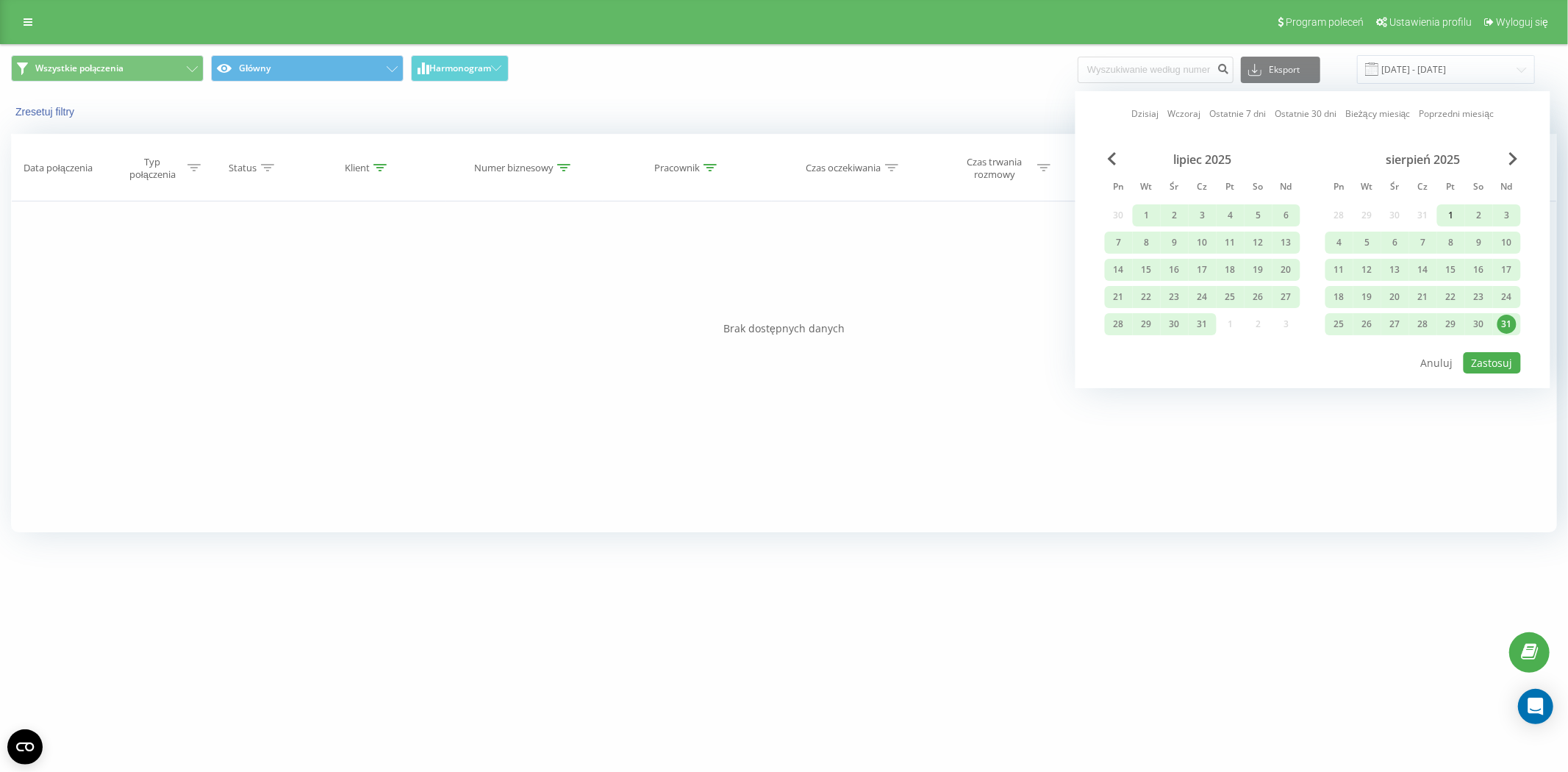
click at [1451, 211] on div "1" at bounding box center [1451, 216] width 20 height 20
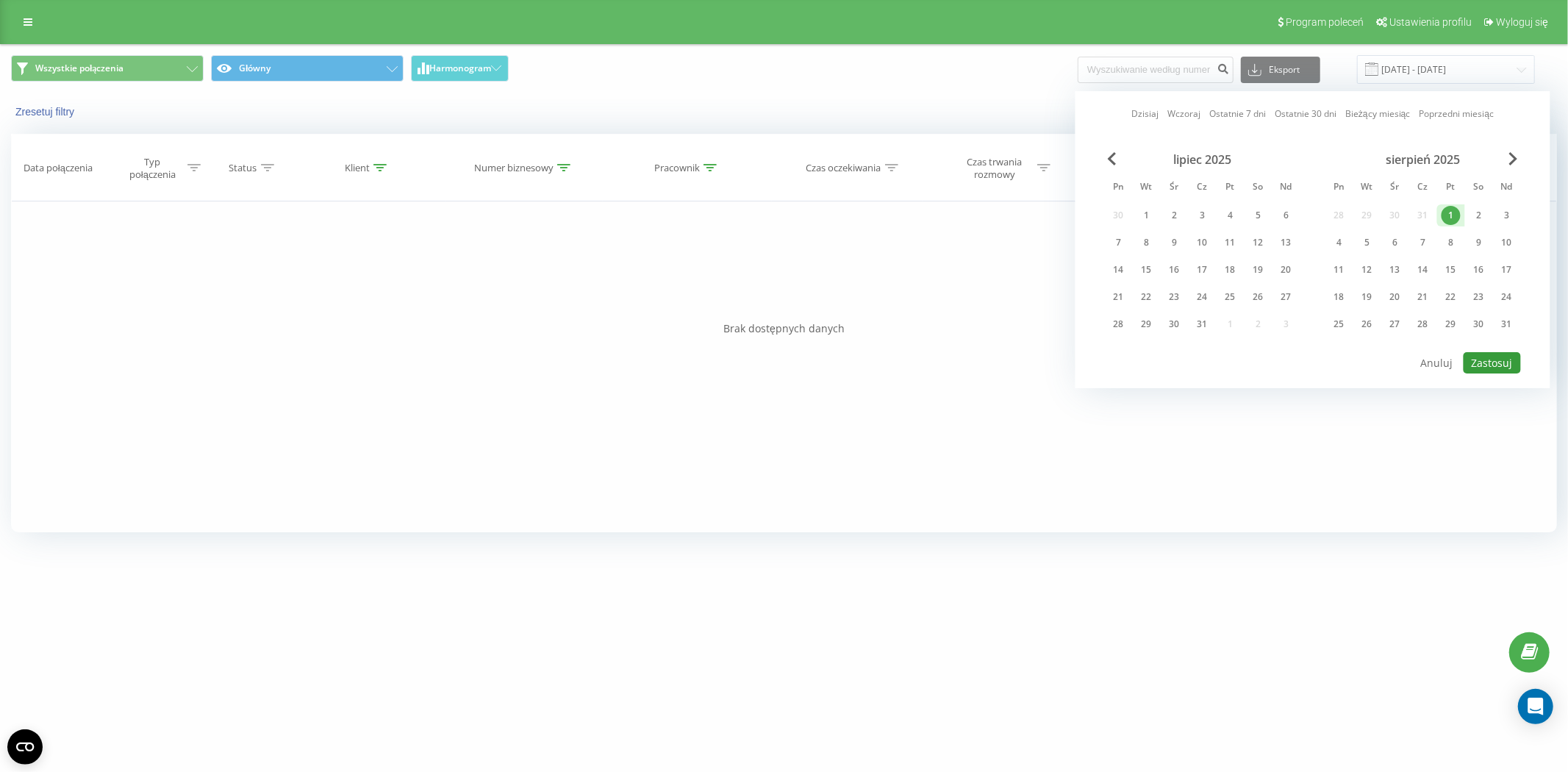
click at [1490, 370] on button "Zastosuj" at bounding box center [1492, 363] width 58 height 22
type input "01.08.2025 - 01.08.2025"
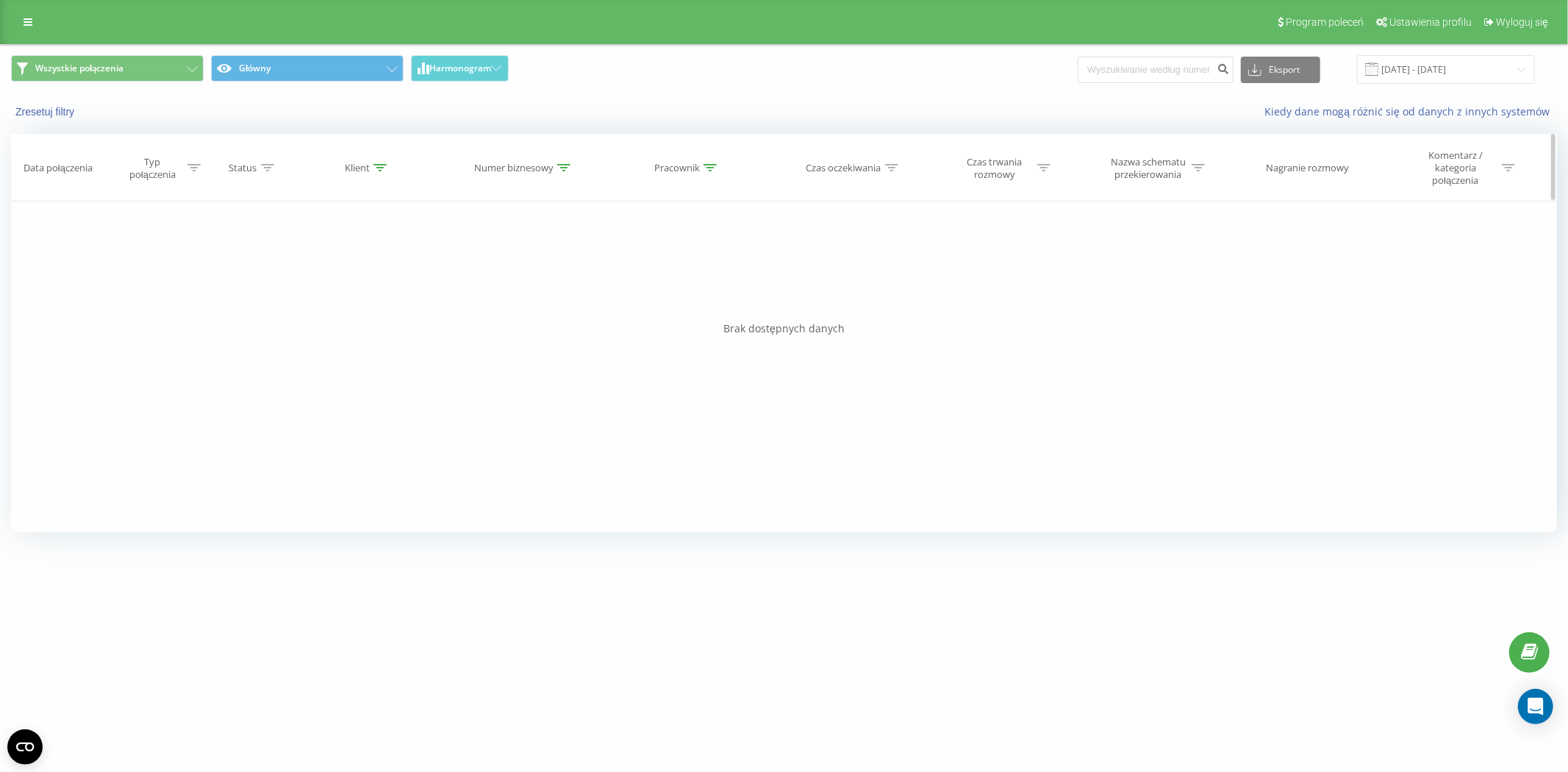
click at [557, 167] on icon at bounding box center [564, 168] width 14 height 8
click at [540, 283] on input "szaruga" at bounding box center [525, 279] width 129 height 25
type input "s"
click at [546, 306] on span "OK" at bounding box center [555, 308] width 41 height 23
click at [686, 169] on div "Pracownik" at bounding box center [677, 168] width 46 height 13
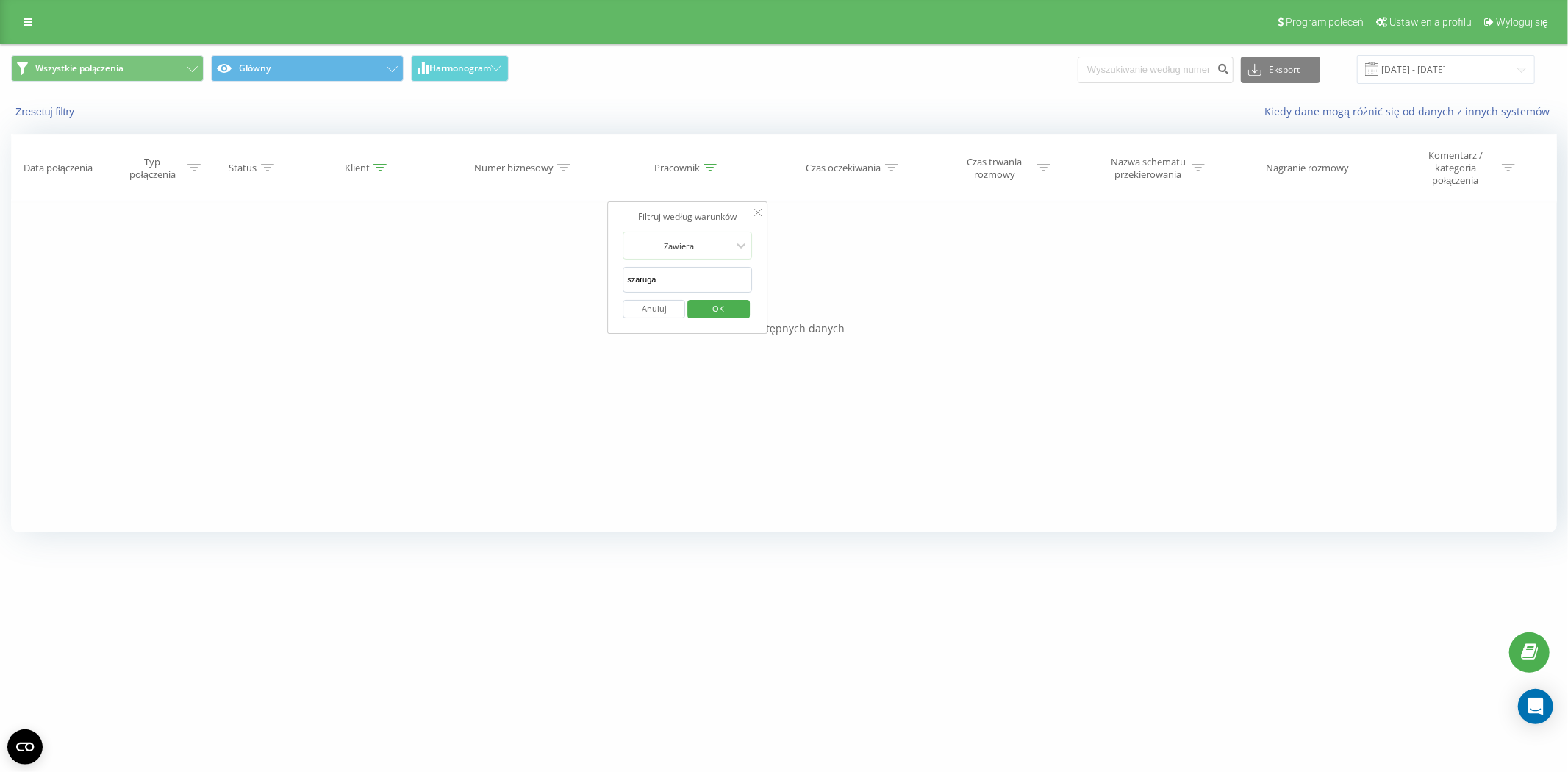
drag, startPoint x: 674, startPoint y: 283, endPoint x: 588, endPoint y: 282, distance: 86.0
click at [588, 282] on div "Filtruj według warunków Jest równe Wprowadź wartość Anuluj OK Filtruj według wa…" at bounding box center [784, 367] width 1546 height 331
click at [711, 312] on span "OK" at bounding box center [719, 308] width 41 height 23
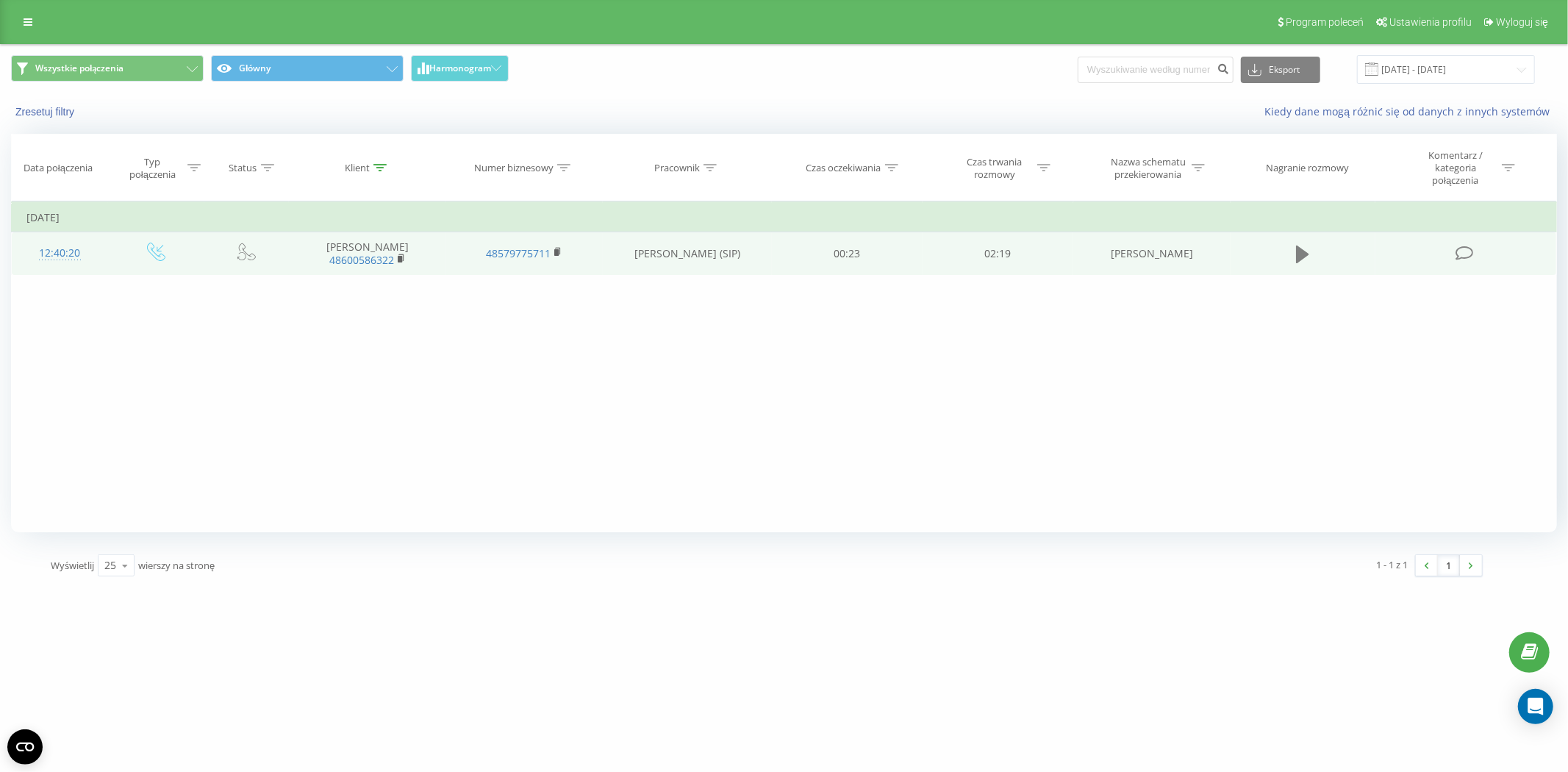
click at [1303, 249] on icon at bounding box center [1303, 255] width 14 height 18
